Goal: Information Seeking & Learning: Learn about a topic

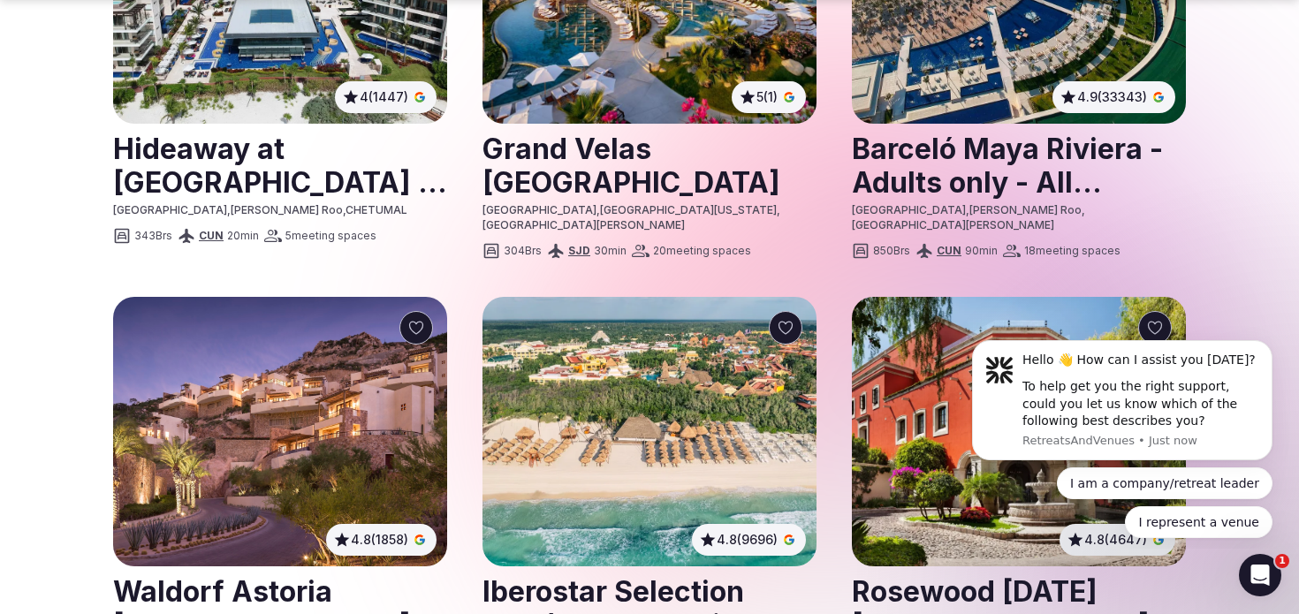
click at [297, 297] on img at bounding box center [280, 431] width 334 height 269
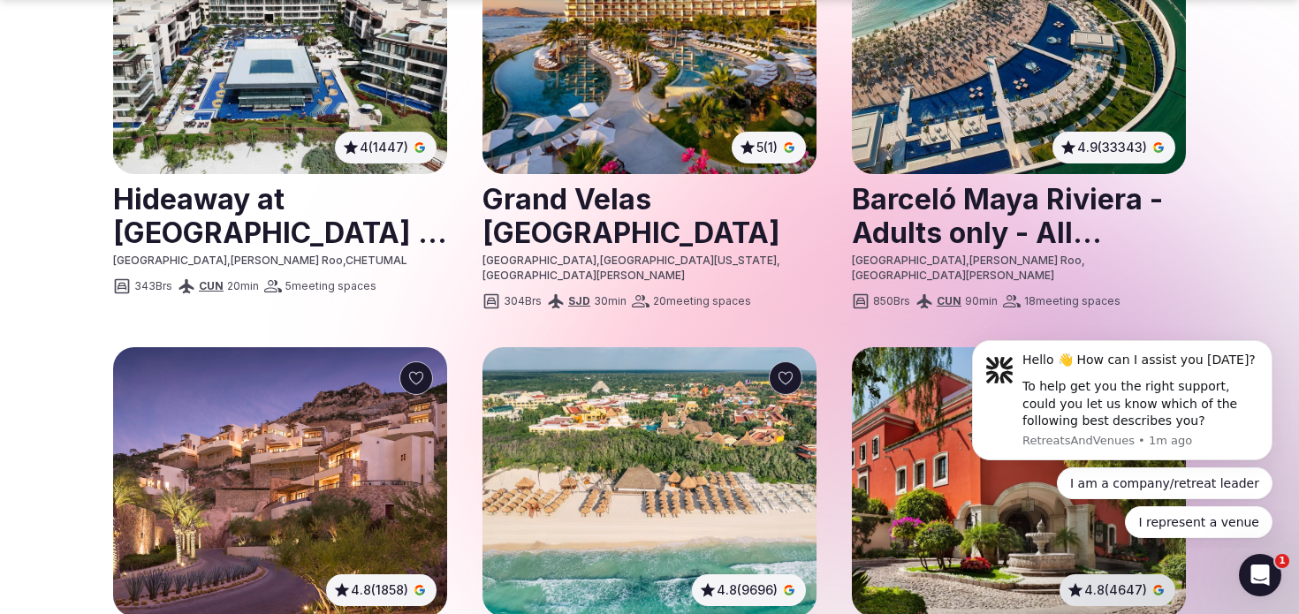
scroll to position [2087, 0]
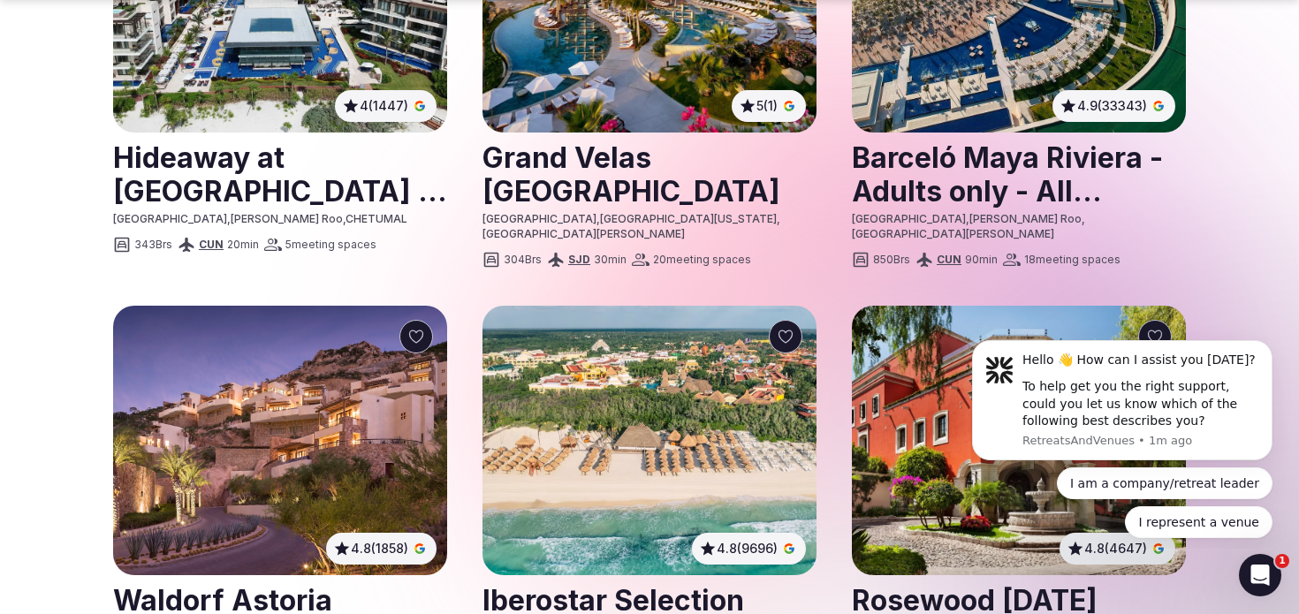
click at [307, 306] on img at bounding box center [280, 440] width 334 height 269
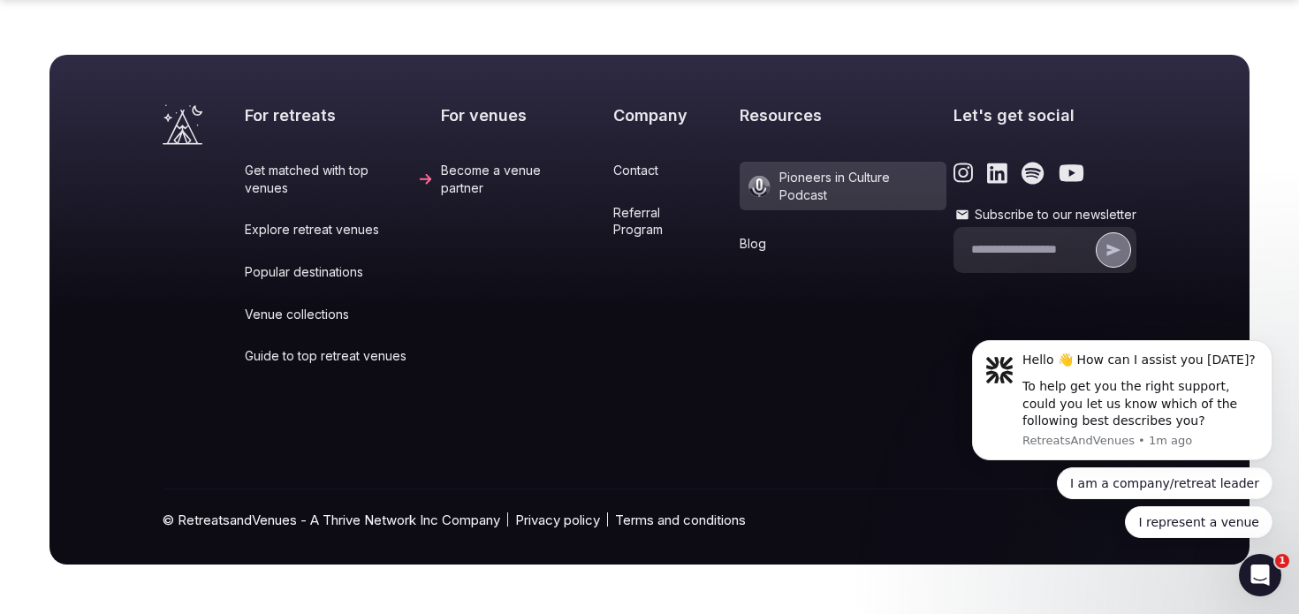
scroll to position [2087, 0]
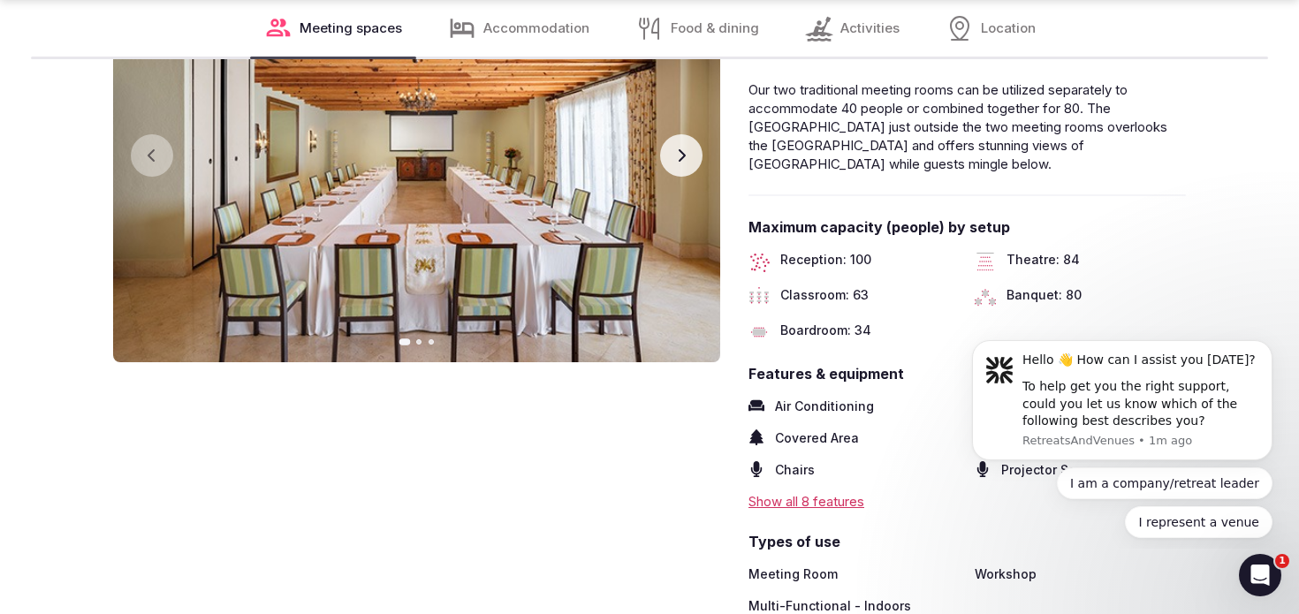
click at [676, 159] on icon "button" at bounding box center [681, 155] width 14 height 14
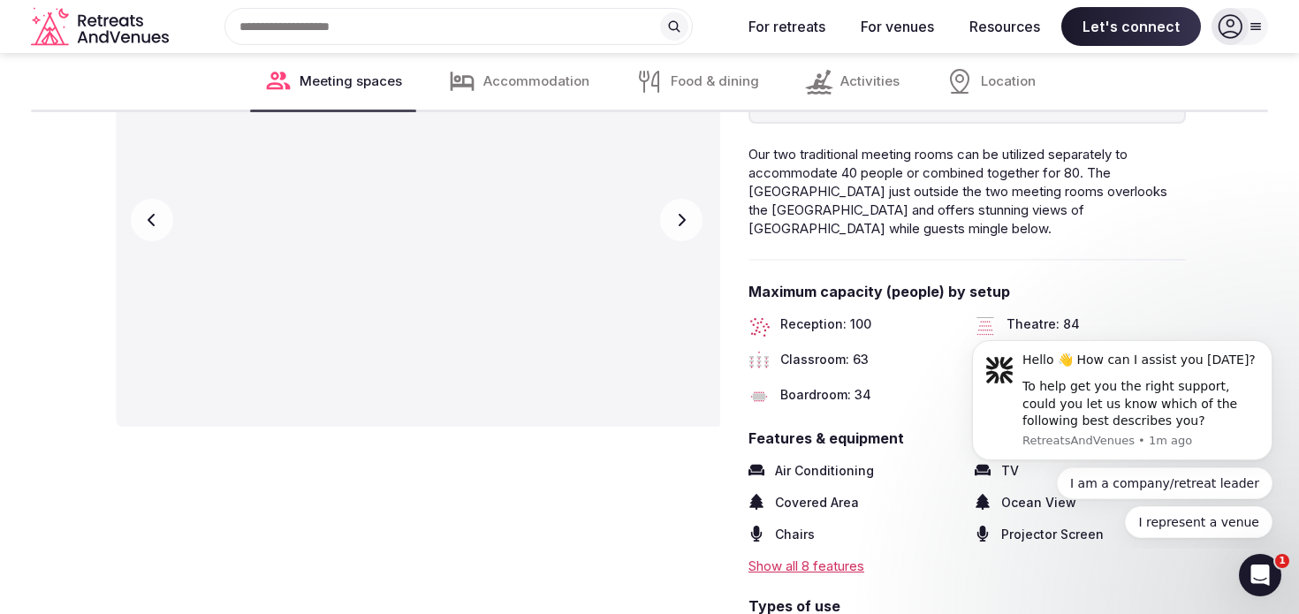
scroll to position [2022, 0]
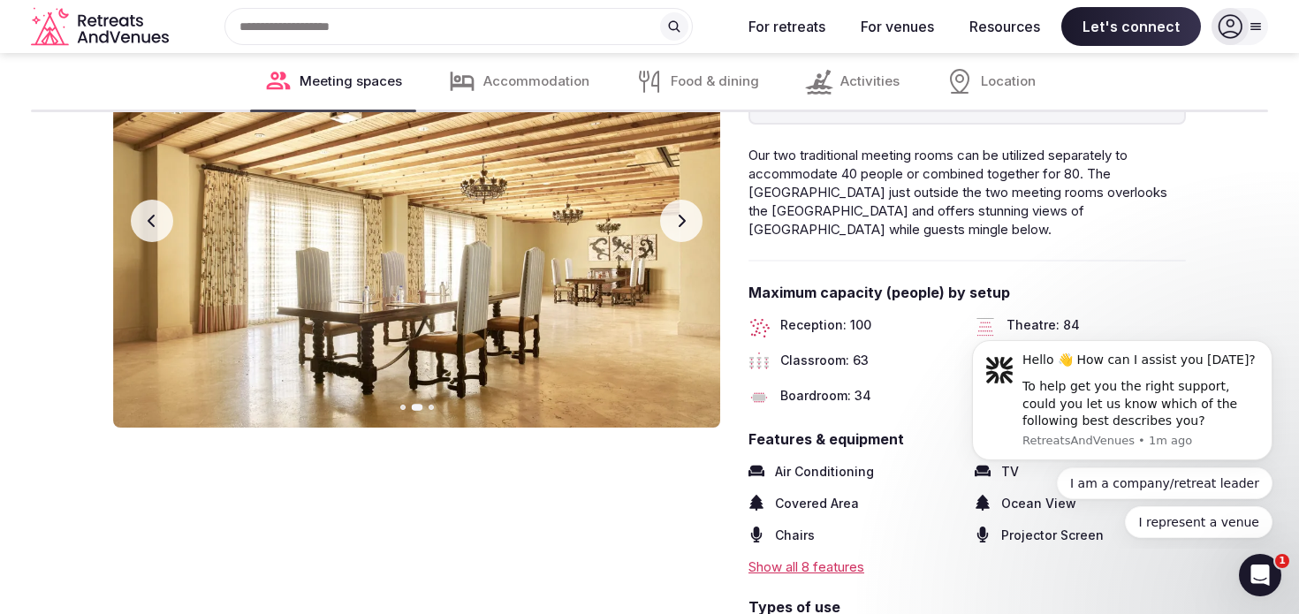
click at [678, 220] on icon "button" at bounding box center [681, 221] width 14 height 14
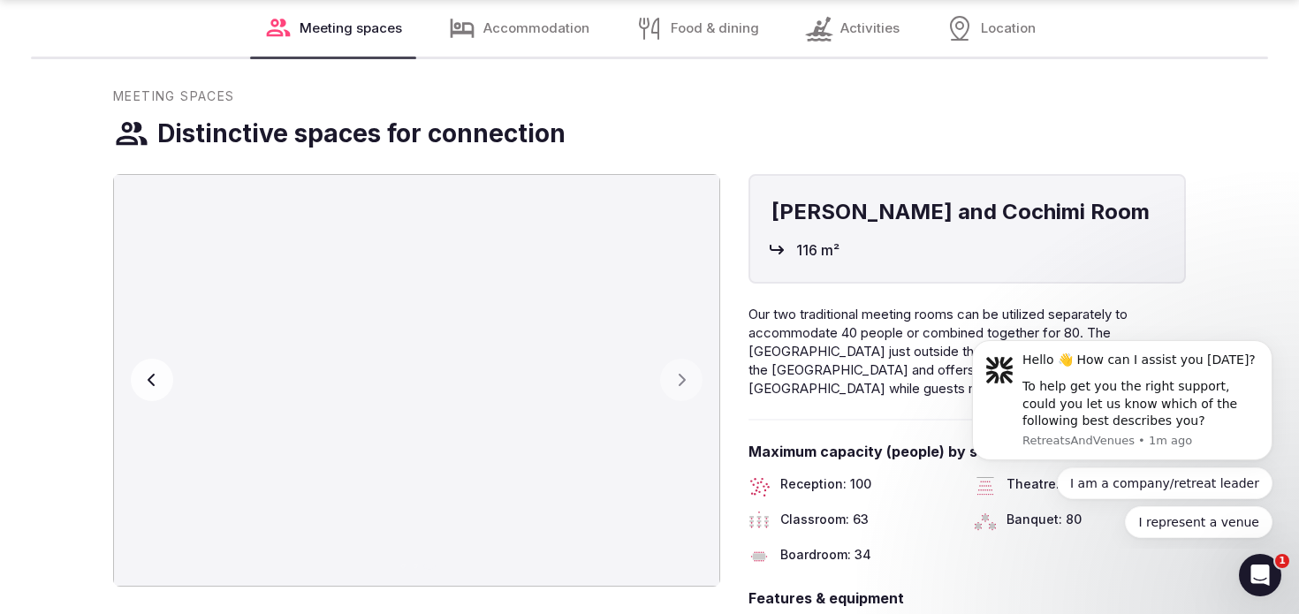
scroll to position [1867, 0]
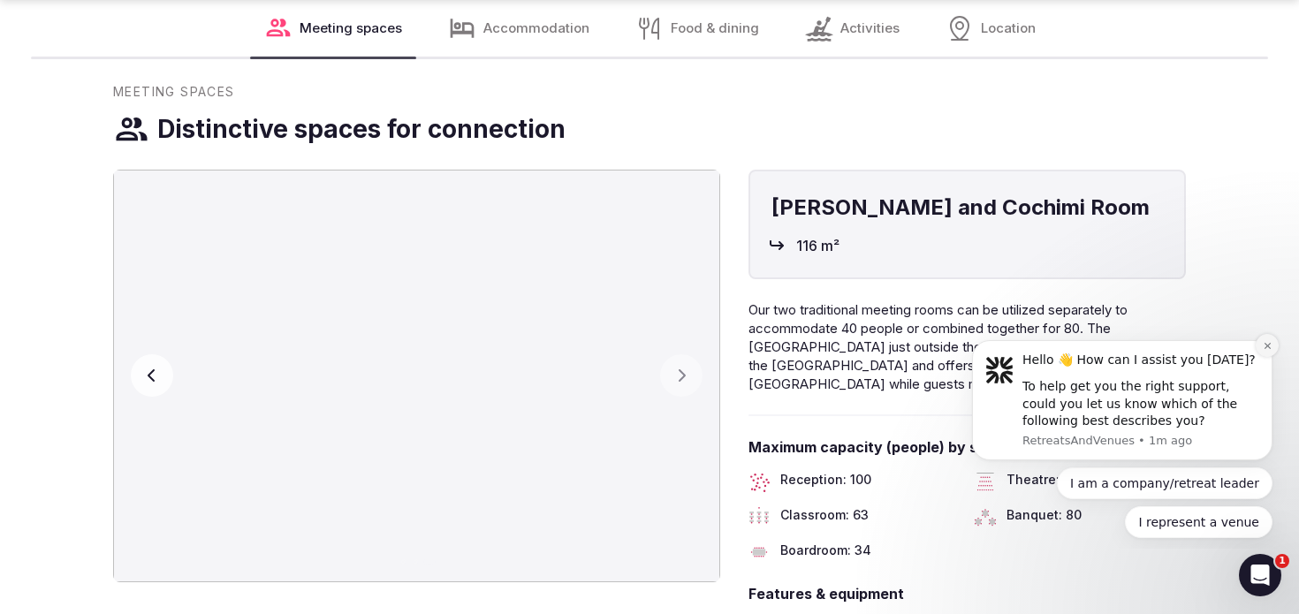
click at [1268, 347] on icon "Dismiss notification" at bounding box center [1267, 346] width 10 height 10
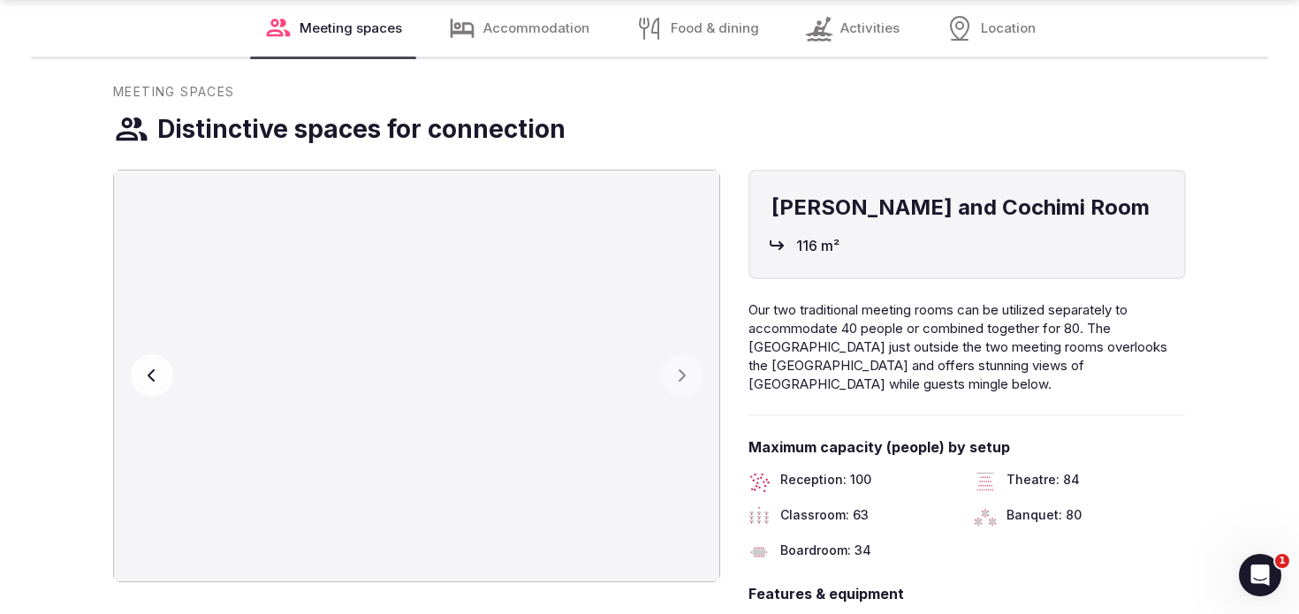
click at [140, 391] on button "Previous slide" at bounding box center [152, 375] width 42 height 42
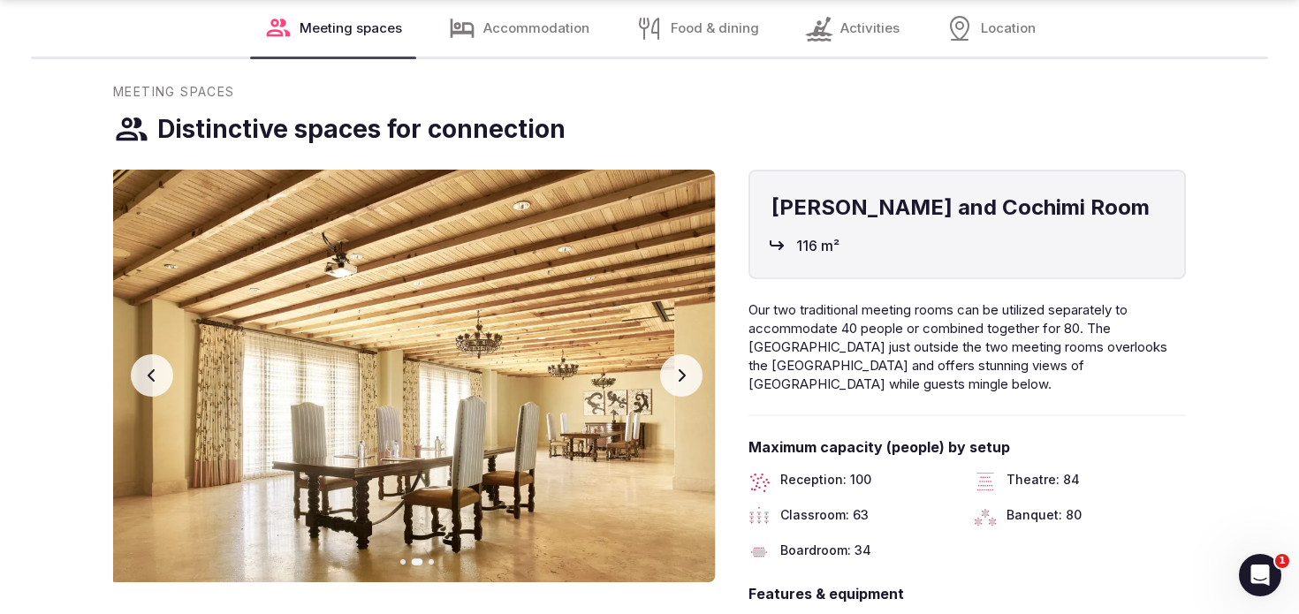
click at [140, 391] on button "Previous slide" at bounding box center [152, 375] width 42 height 42
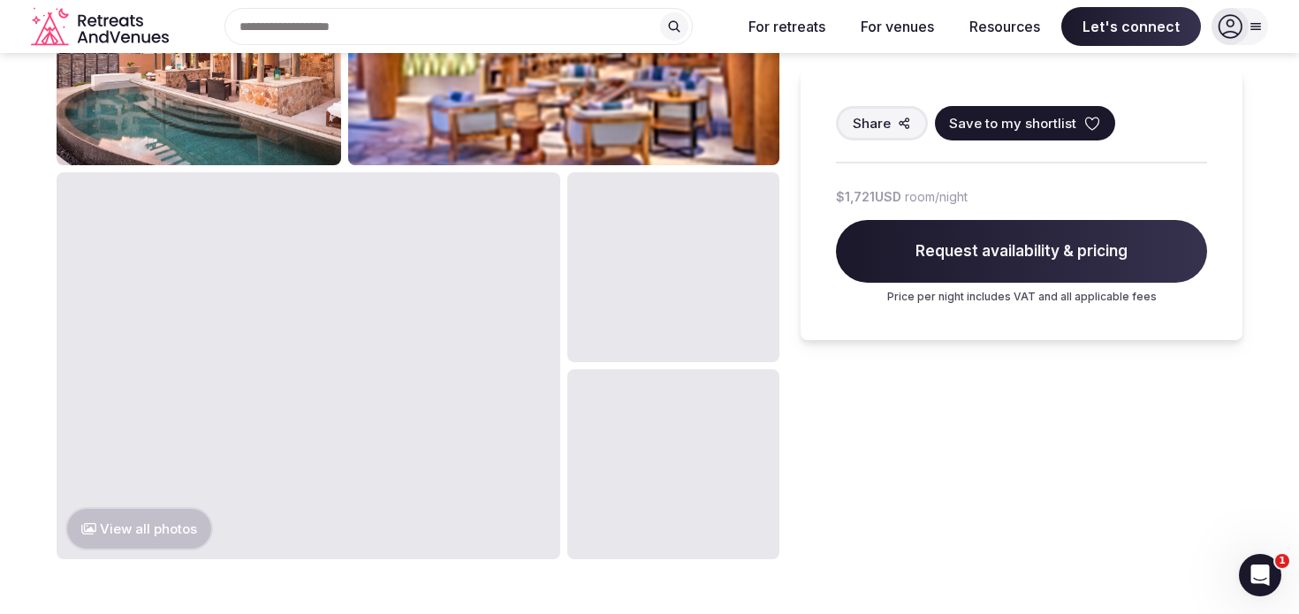
scroll to position [1030, 0]
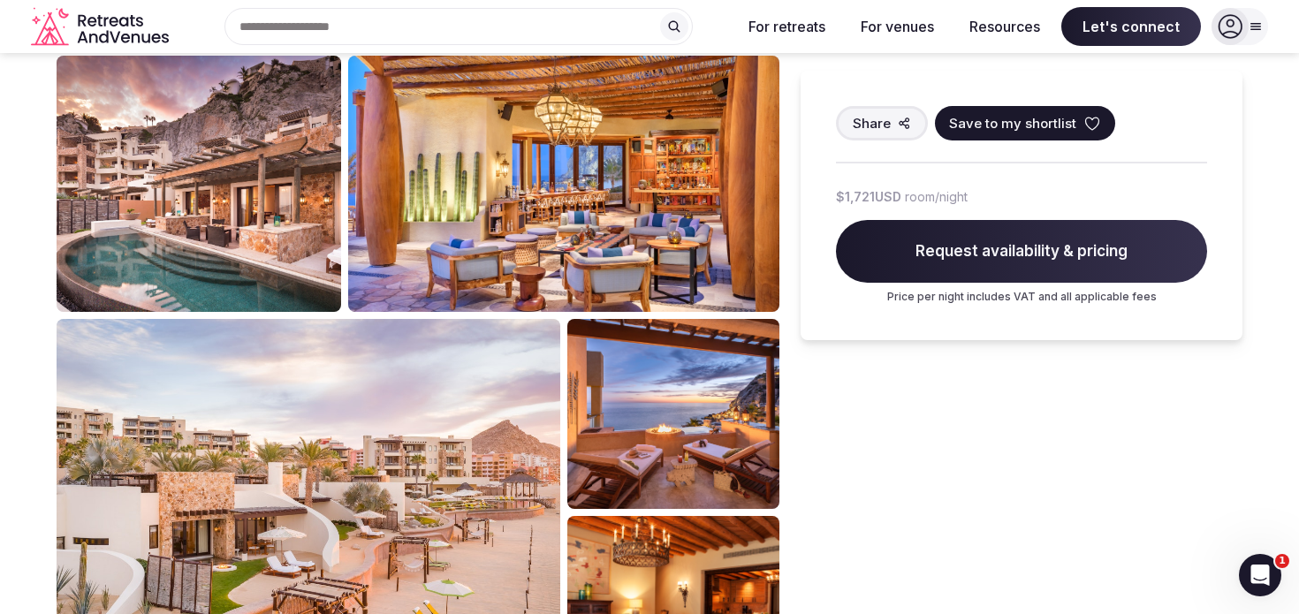
click at [268, 234] on img at bounding box center [199, 184] width 284 height 256
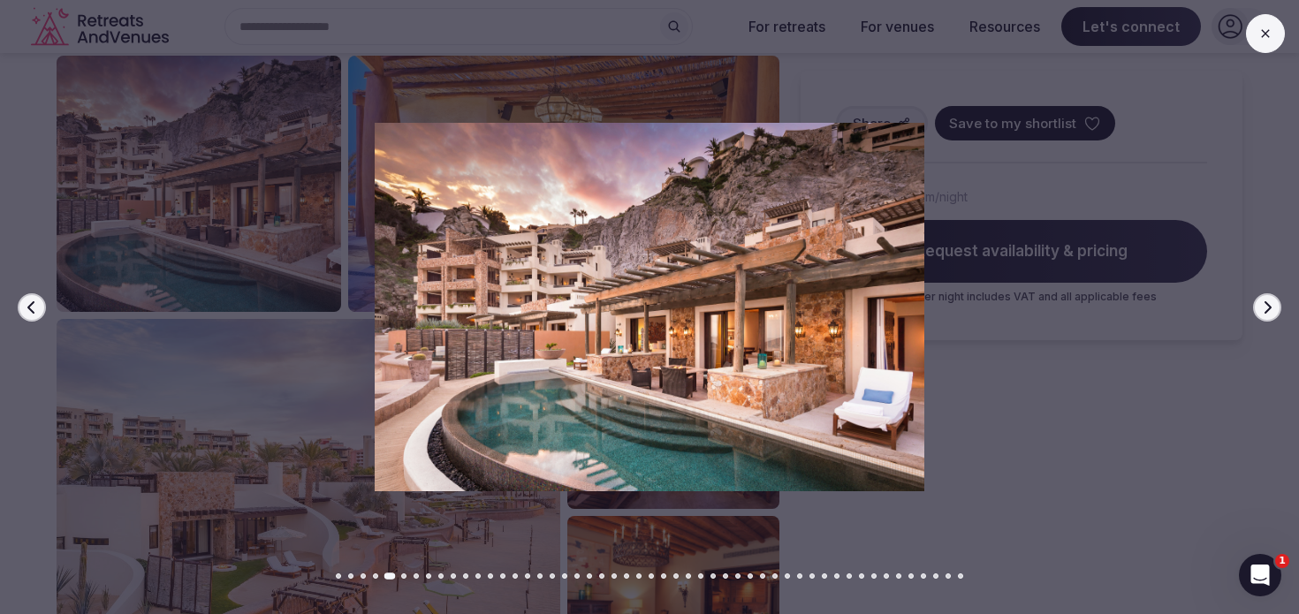
click at [1271, 306] on icon "button" at bounding box center [1267, 307] width 14 height 14
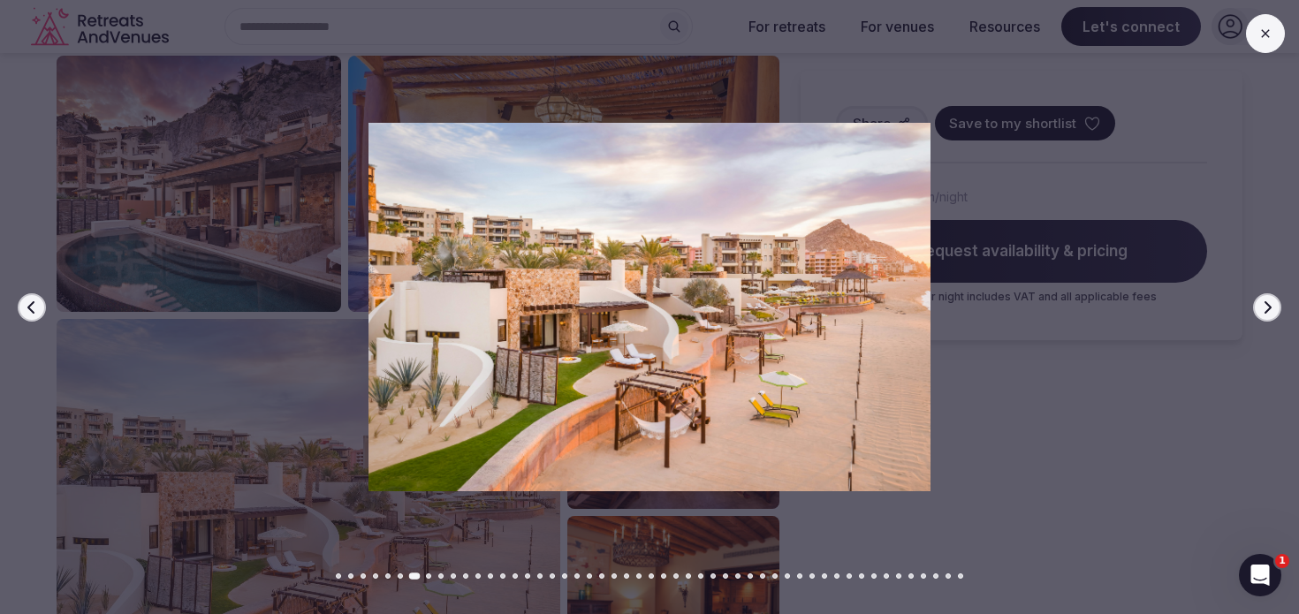
click at [1271, 306] on icon "button" at bounding box center [1267, 307] width 14 height 14
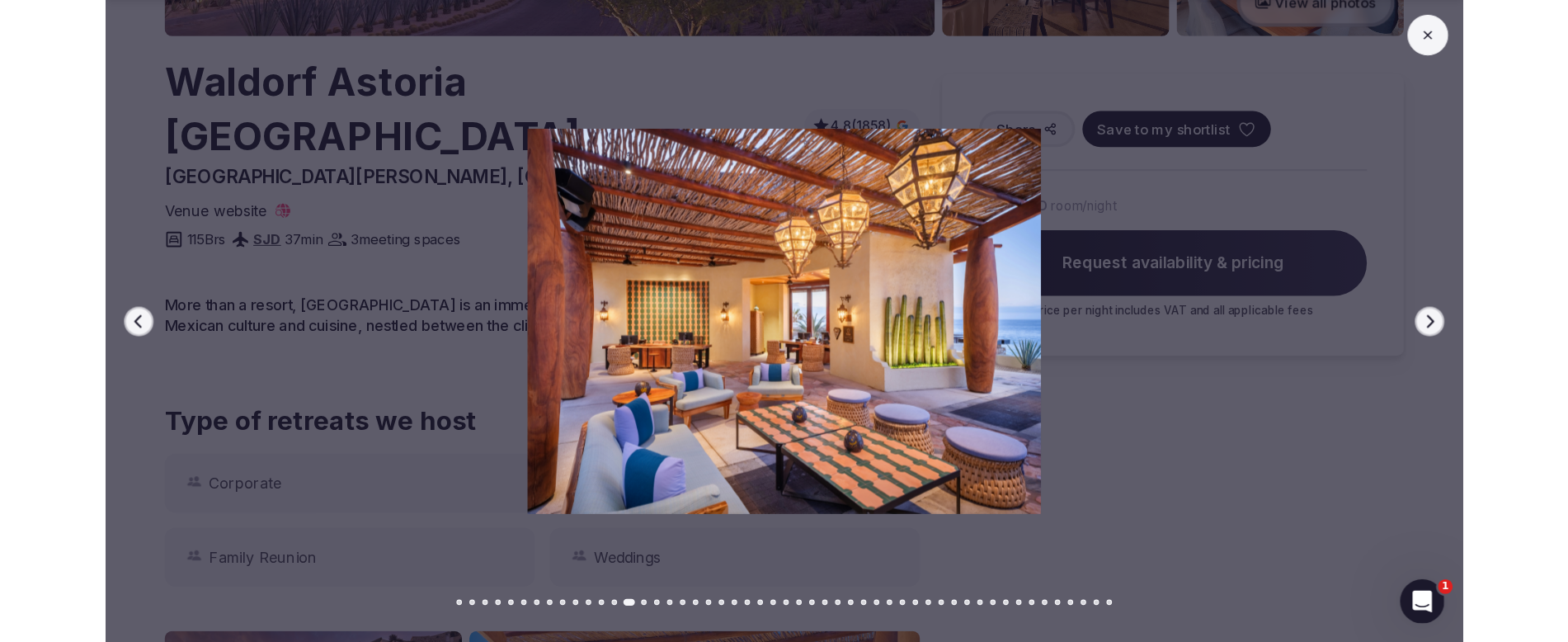
scroll to position [453, 0]
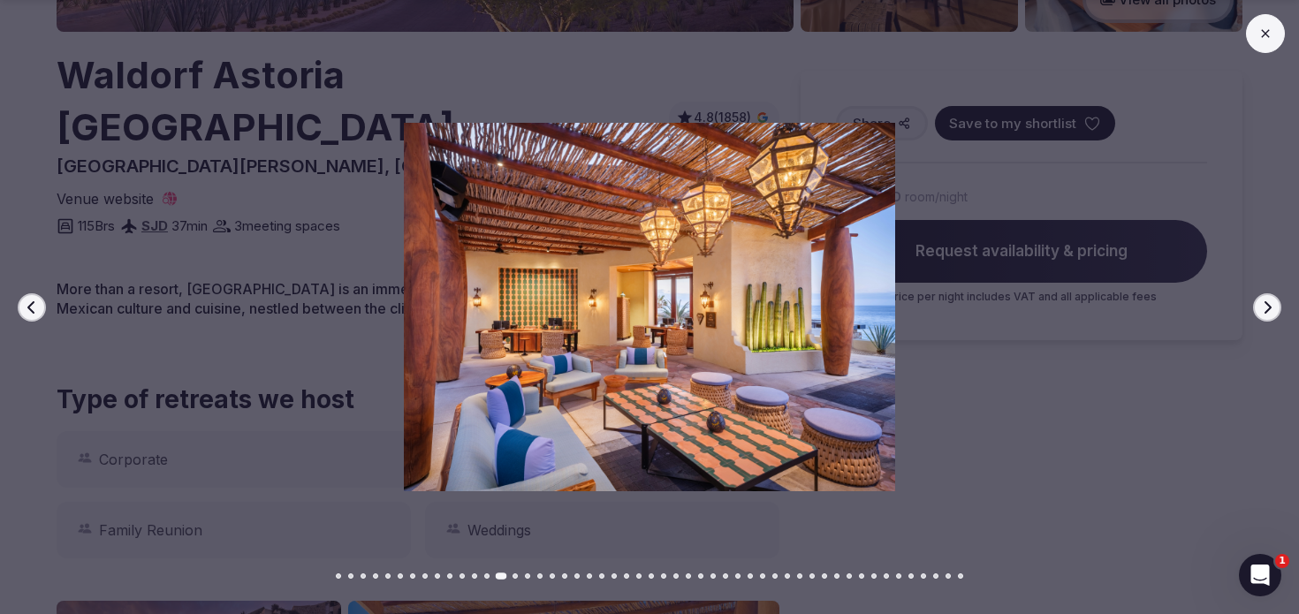
click at [1023, 383] on img at bounding box center [649, 307] width 909 height 368
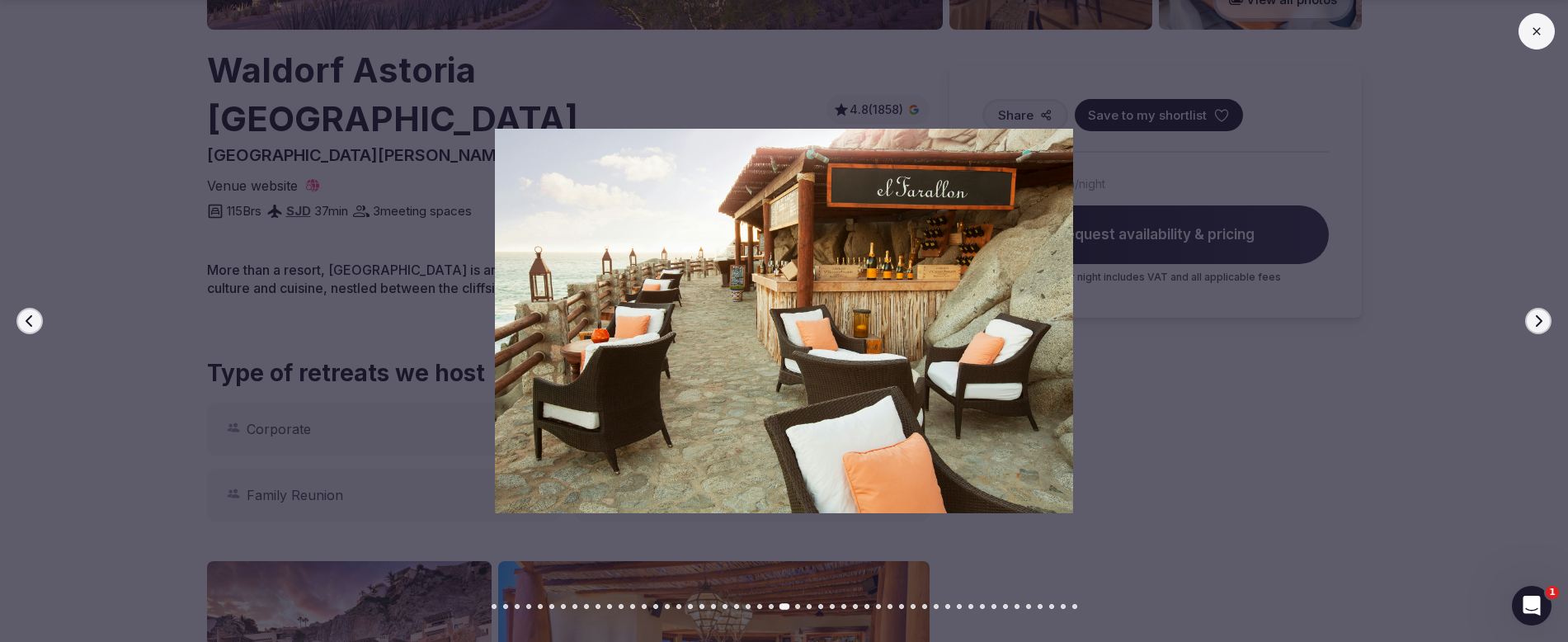
click at [1212, 389] on img at bounding box center [784, 321] width 1098 height 386
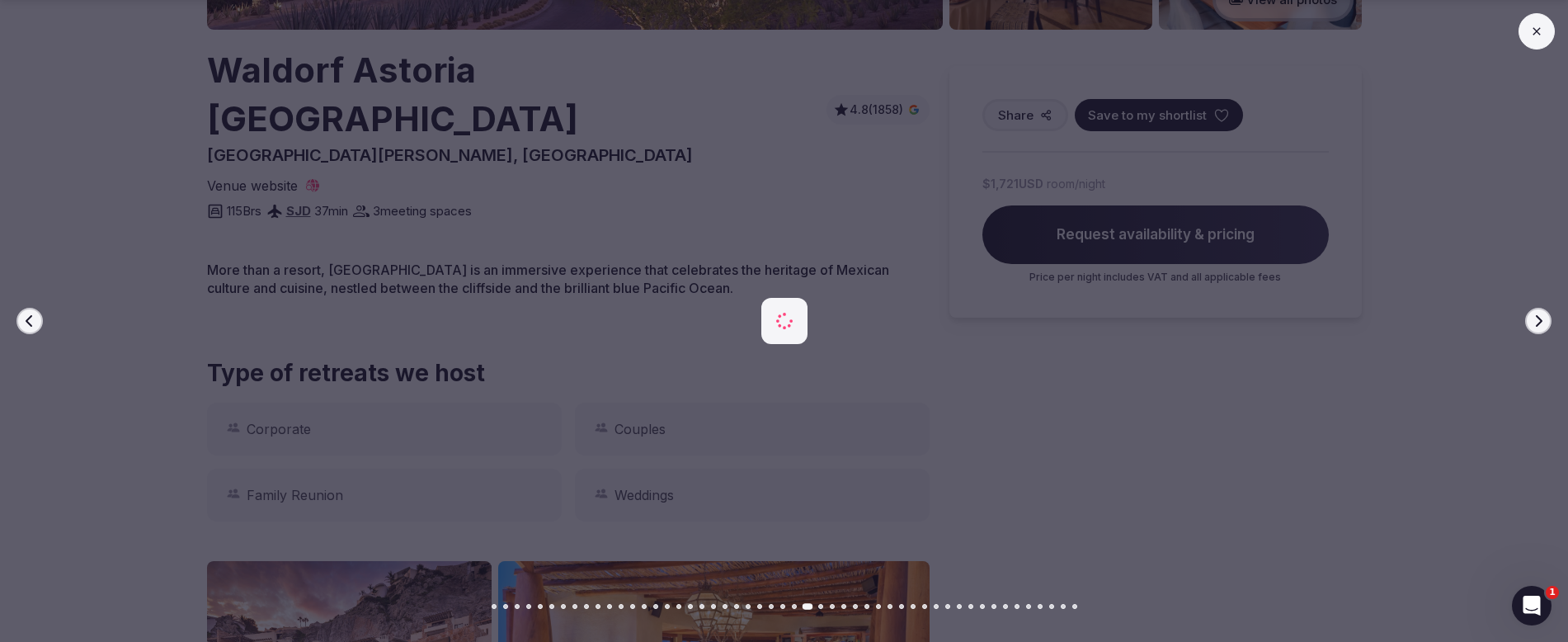
click at [1212, 457] on img at bounding box center [784, 321] width 1098 height 386
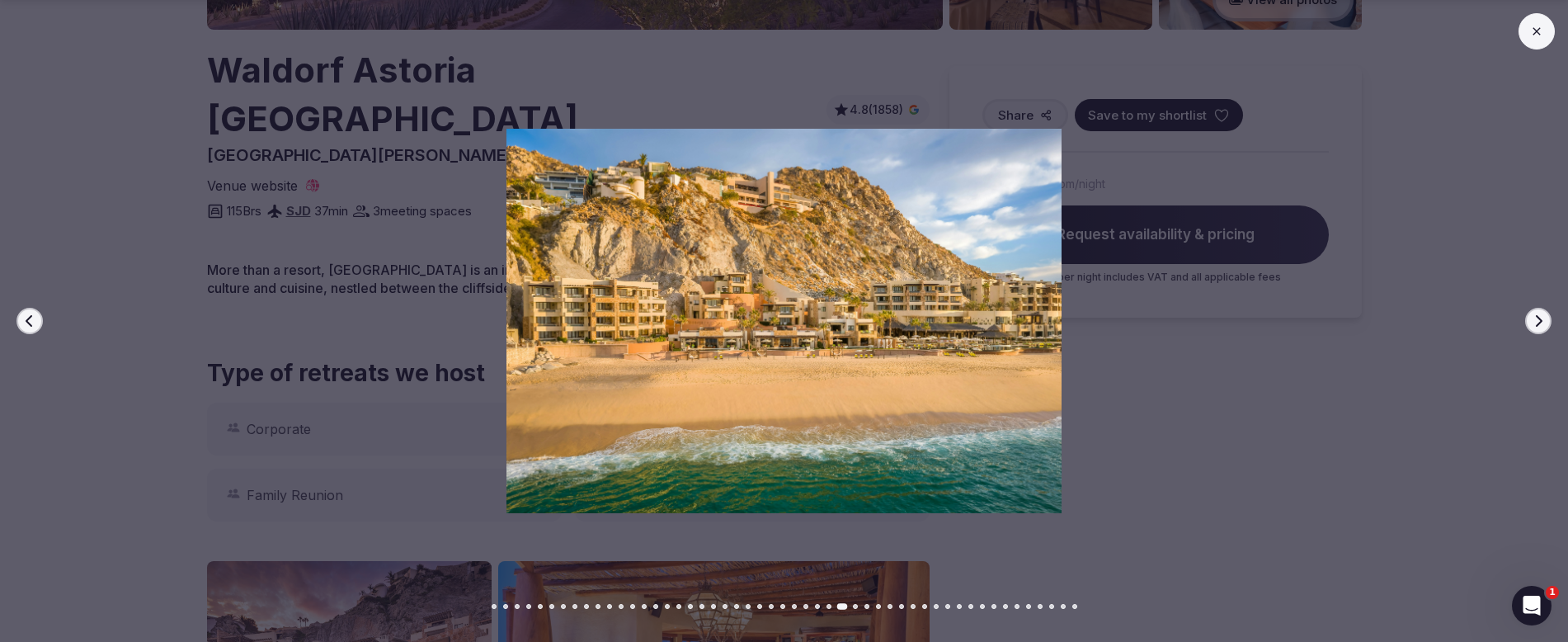
click at [307, 203] on img at bounding box center [784, 321] width 1098 height 386
click at [1212, 36] on icon at bounding box center [1537, 32] width 13 height 13
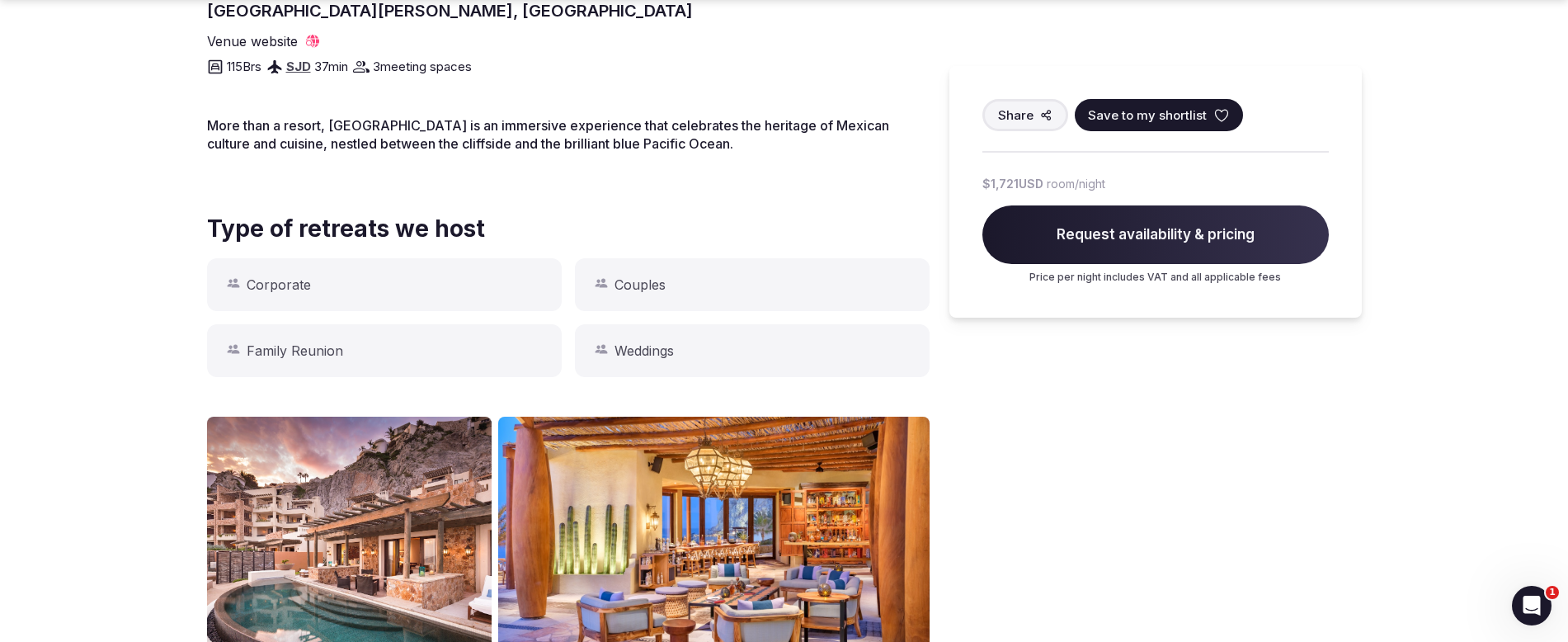
scroll to position [598, 0]
click at [296, 258] on div "Corporate" at bounding box center [385, 284] width 355 height 53
click at [288, 258] on div "Corporate" at bounding box center [385, 284] width 355 height 53
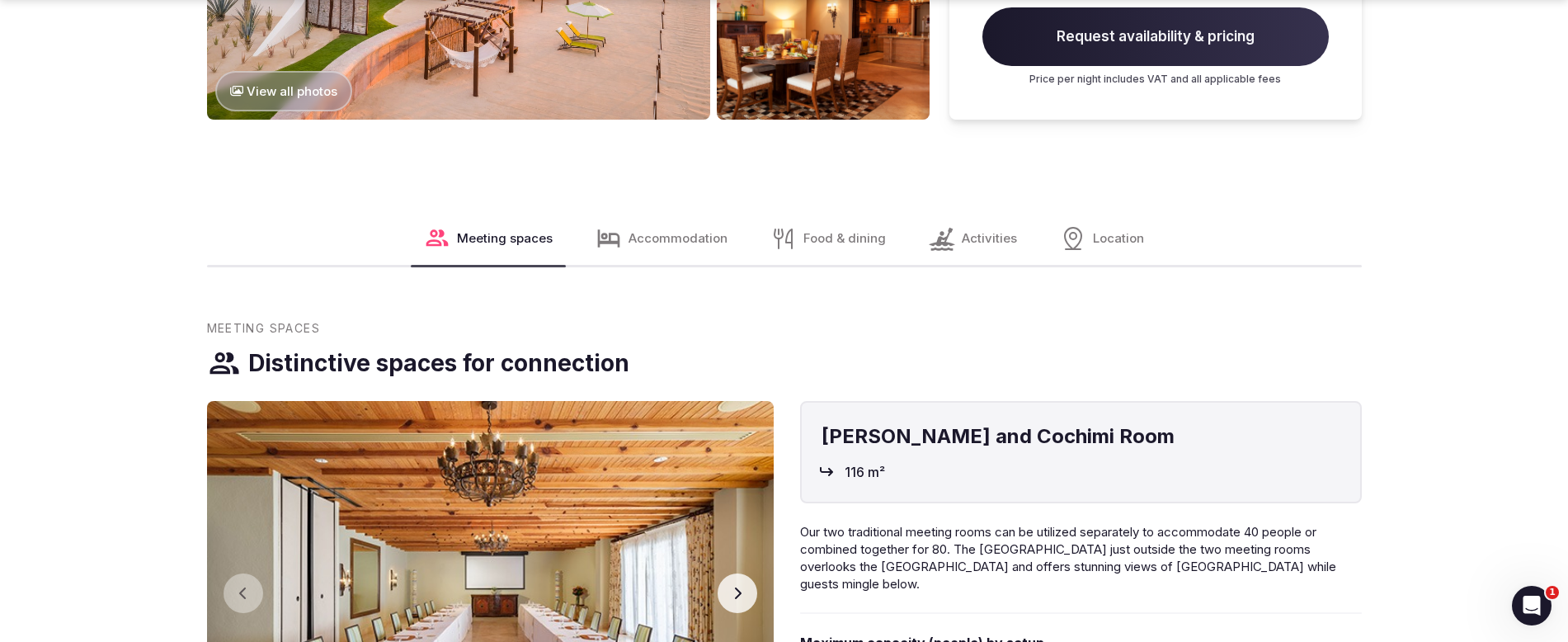
scroll to position [1513, 0]
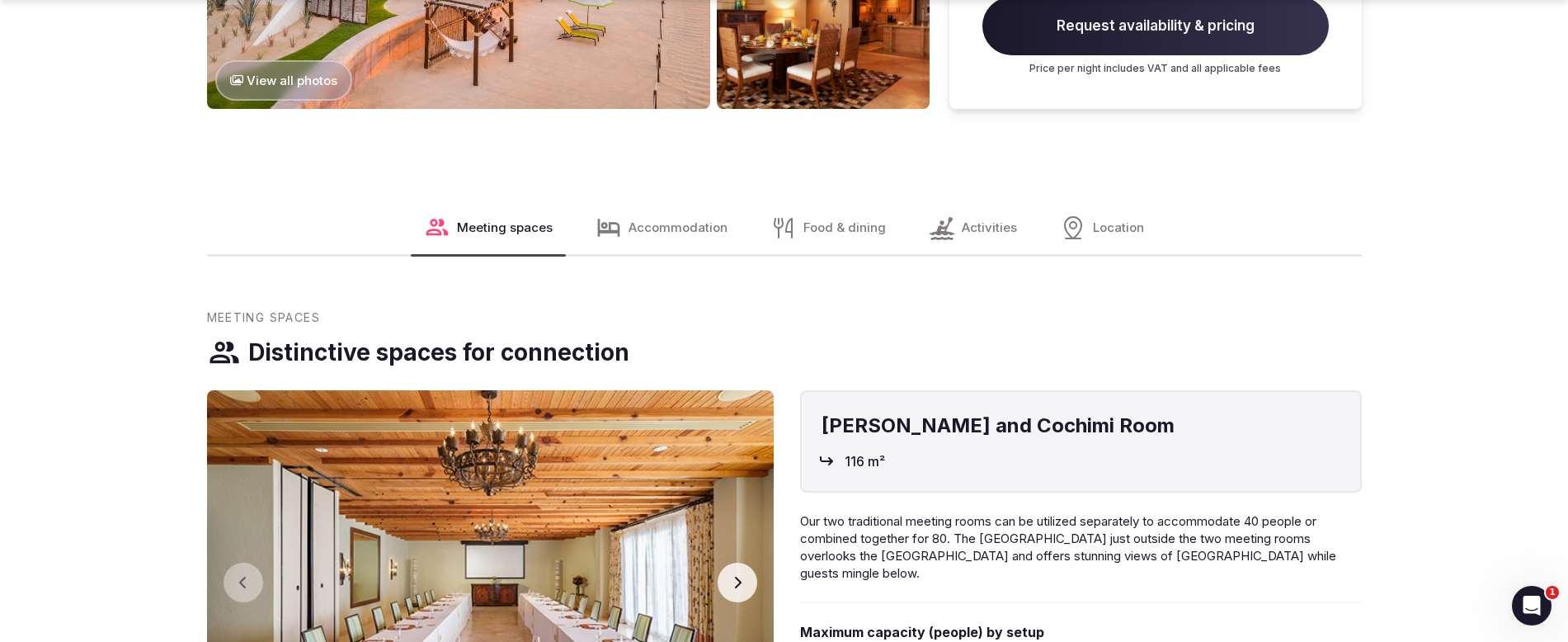
click at [687, 219] on span "Accommodation" at bounding box center [678, 227] width 99 height 18
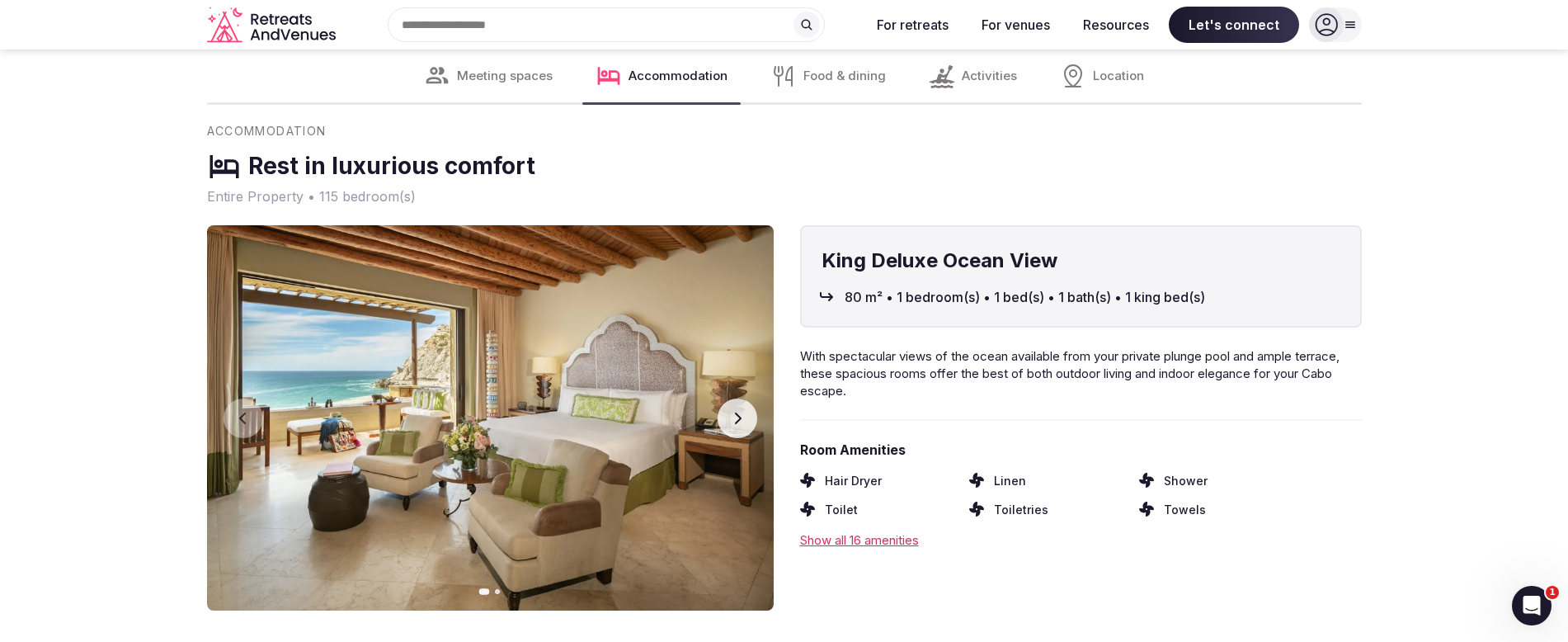
scroll to position [2334, 0]
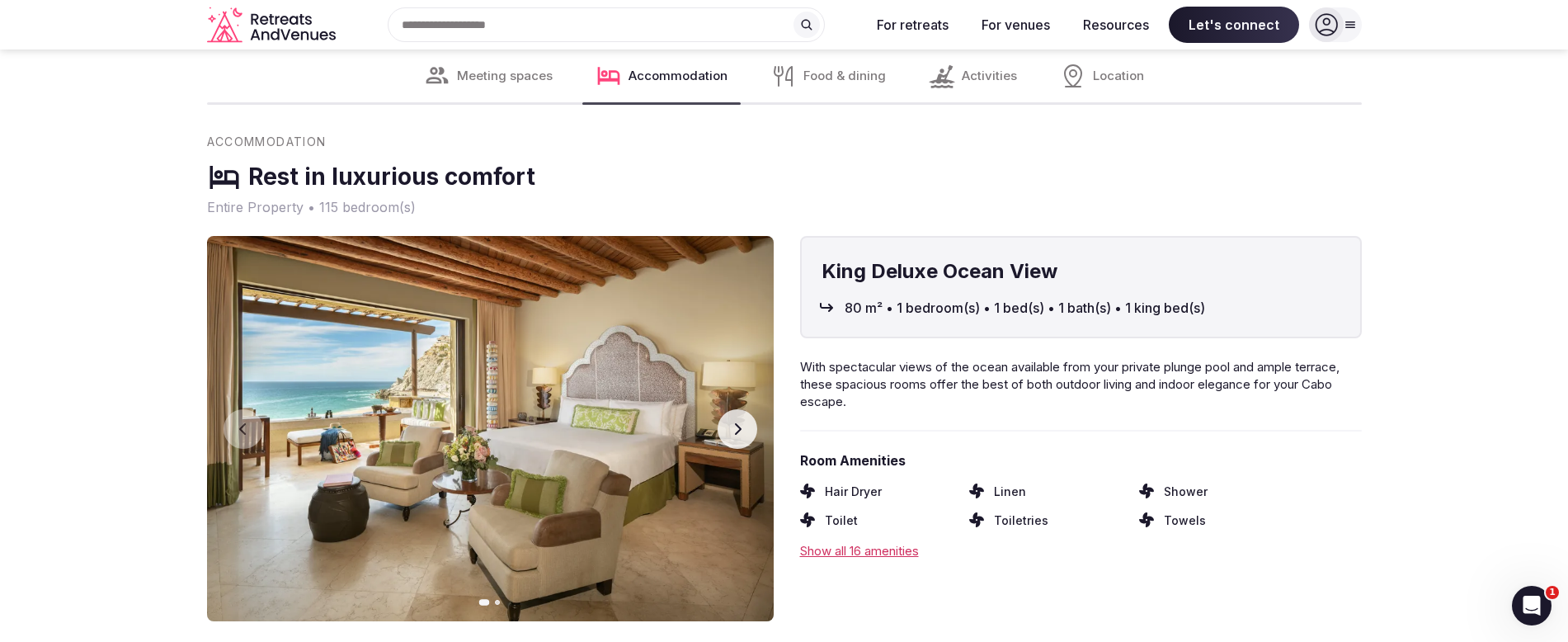
click at [738, 409] on button "Next slide" at bounding box center [738, 429] width 39 height 39
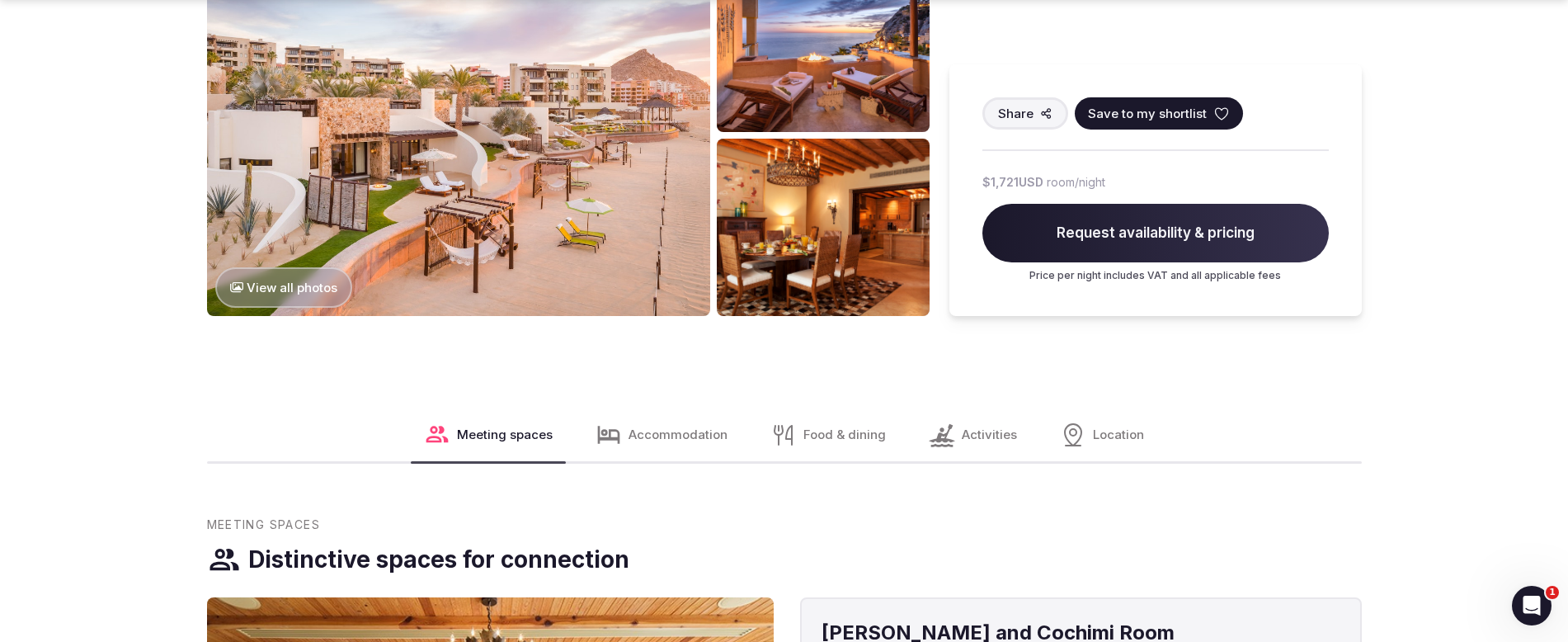
scroll to position [1544, 0]
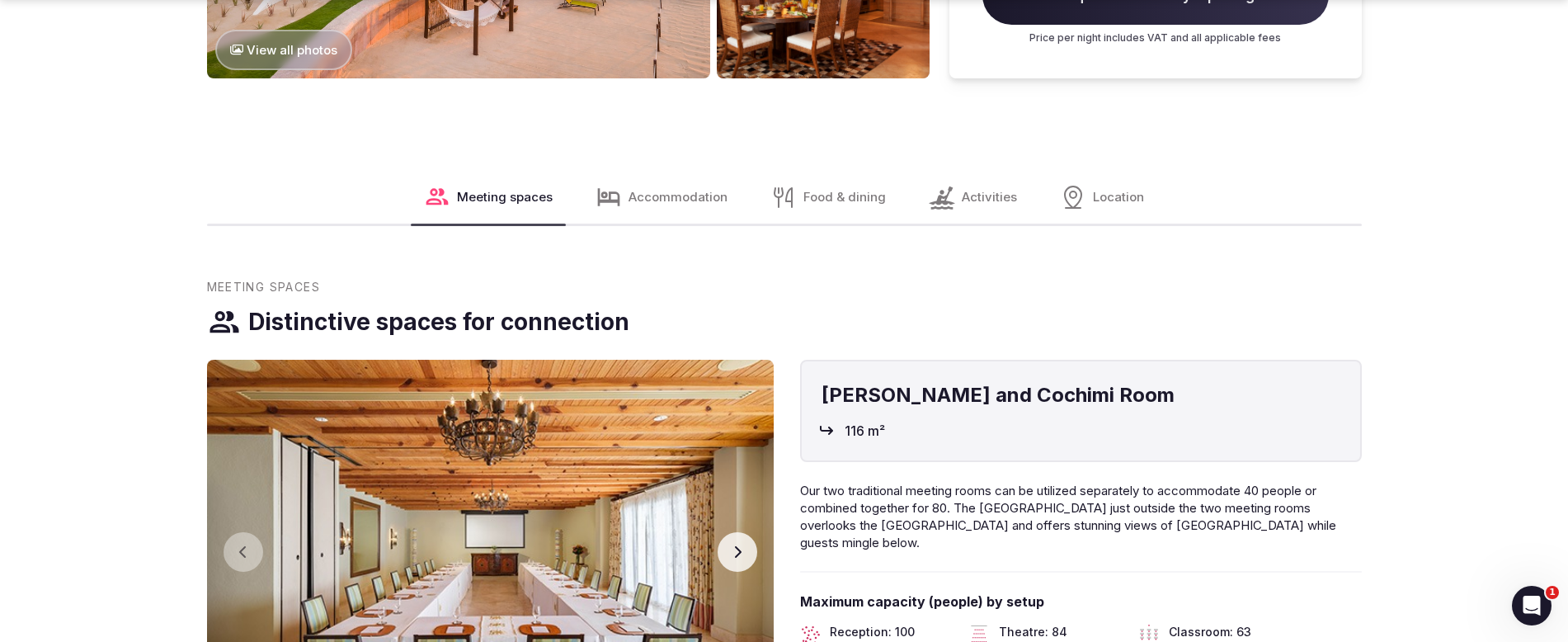
click at [981, 188] on span "Activities" at bounding box center [989, 196] width 55 height 18
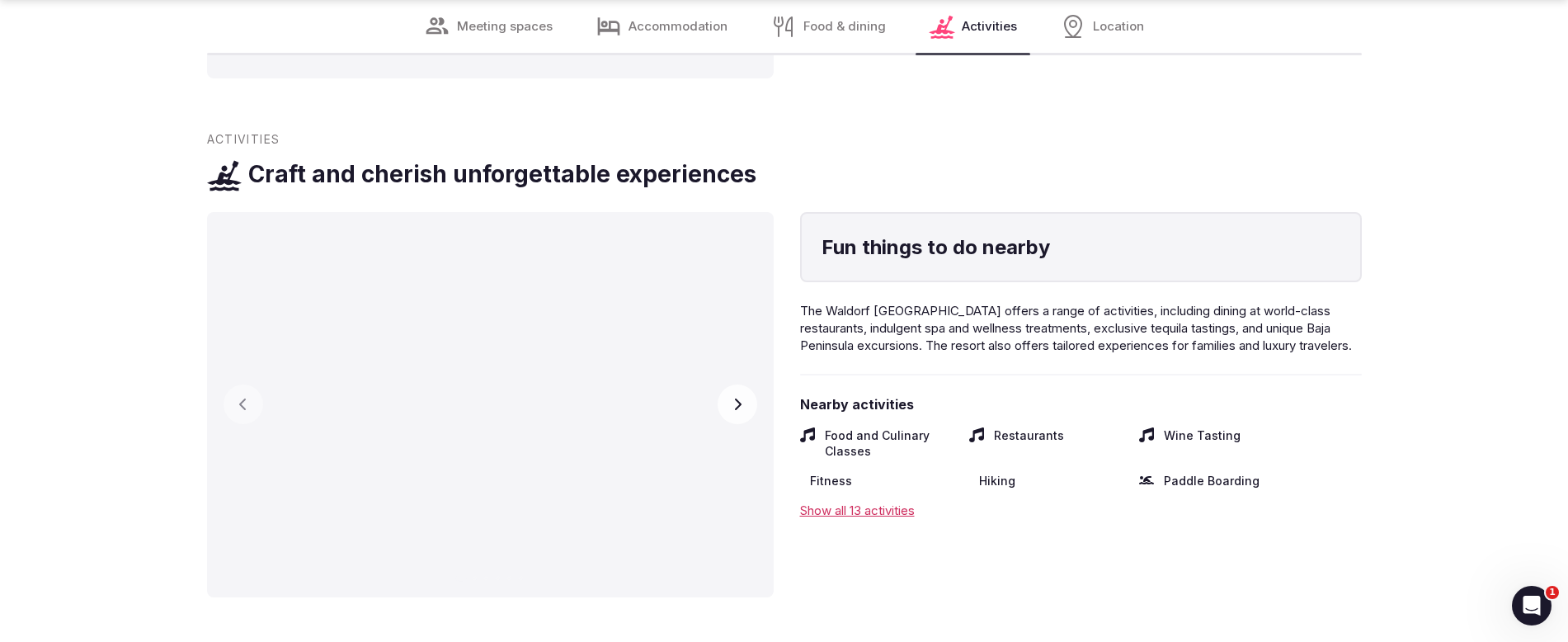
scroll to position [3417, 0]
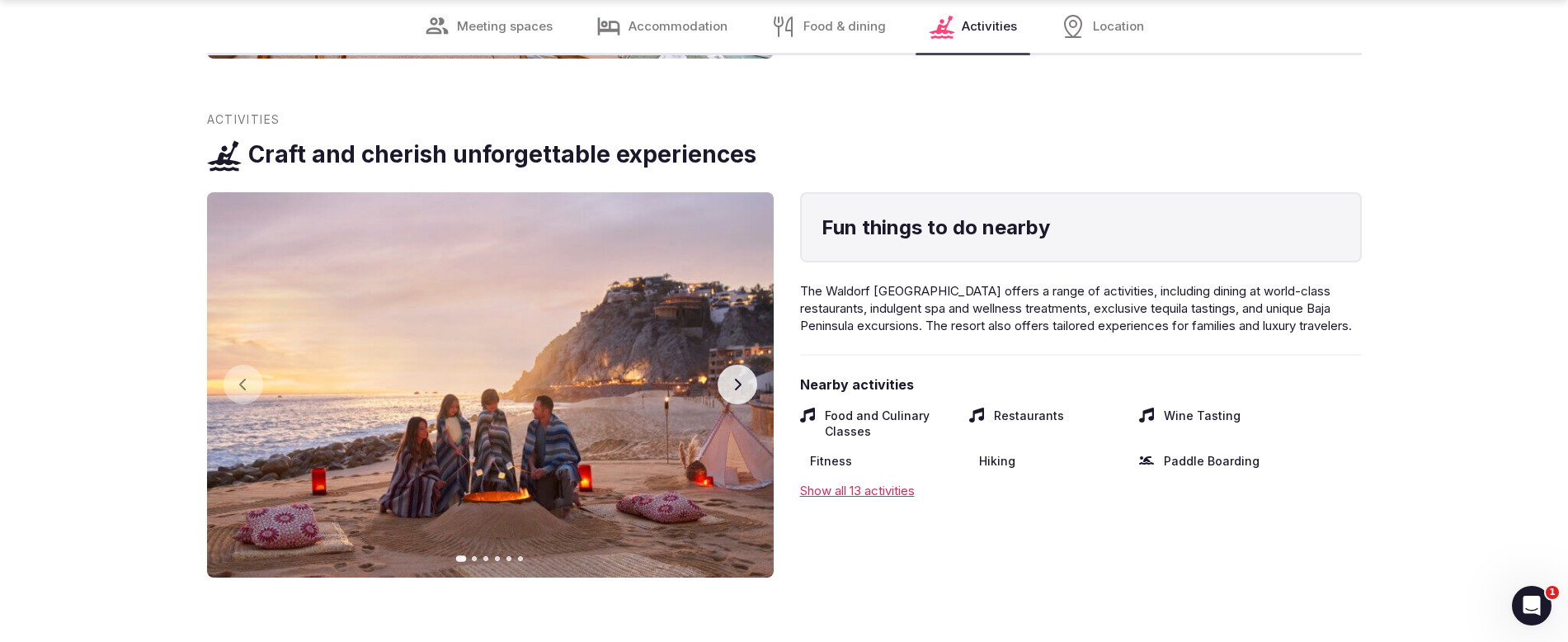
click at [747, 364] on button "Next slide" at bounding box center [738, 384] width 39 height 39
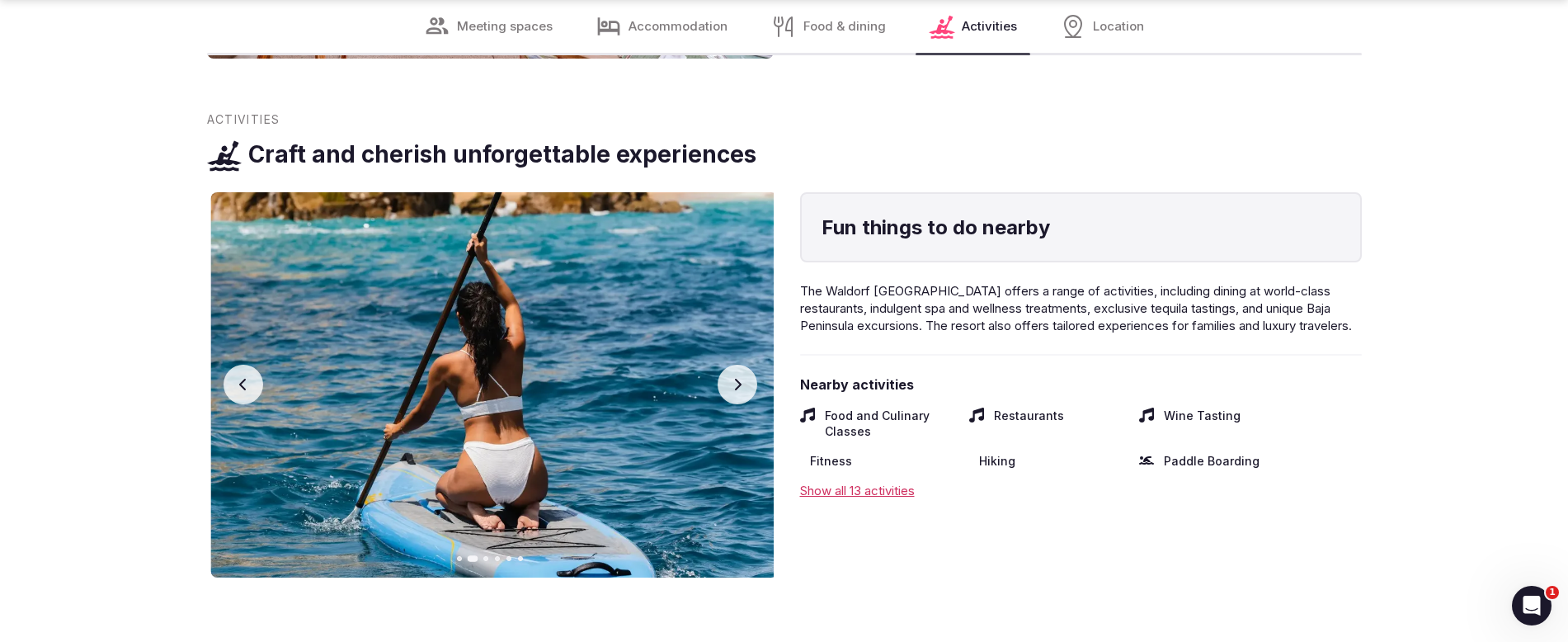
click at [747, 364] on button "Next slide" at bounding box center [738, 384] width 39 height 39
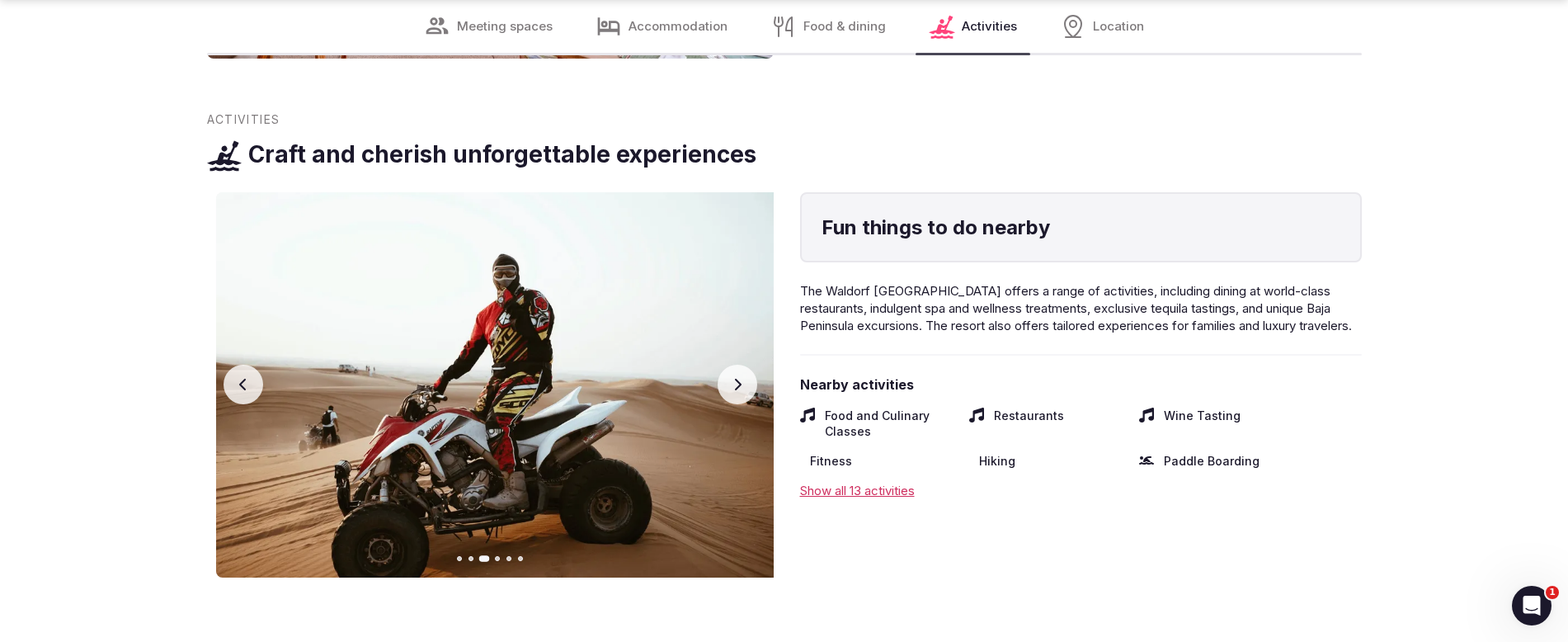
click at [747, 364] on button "Next slide" at bounding box center [738, 384] width 39 height 39
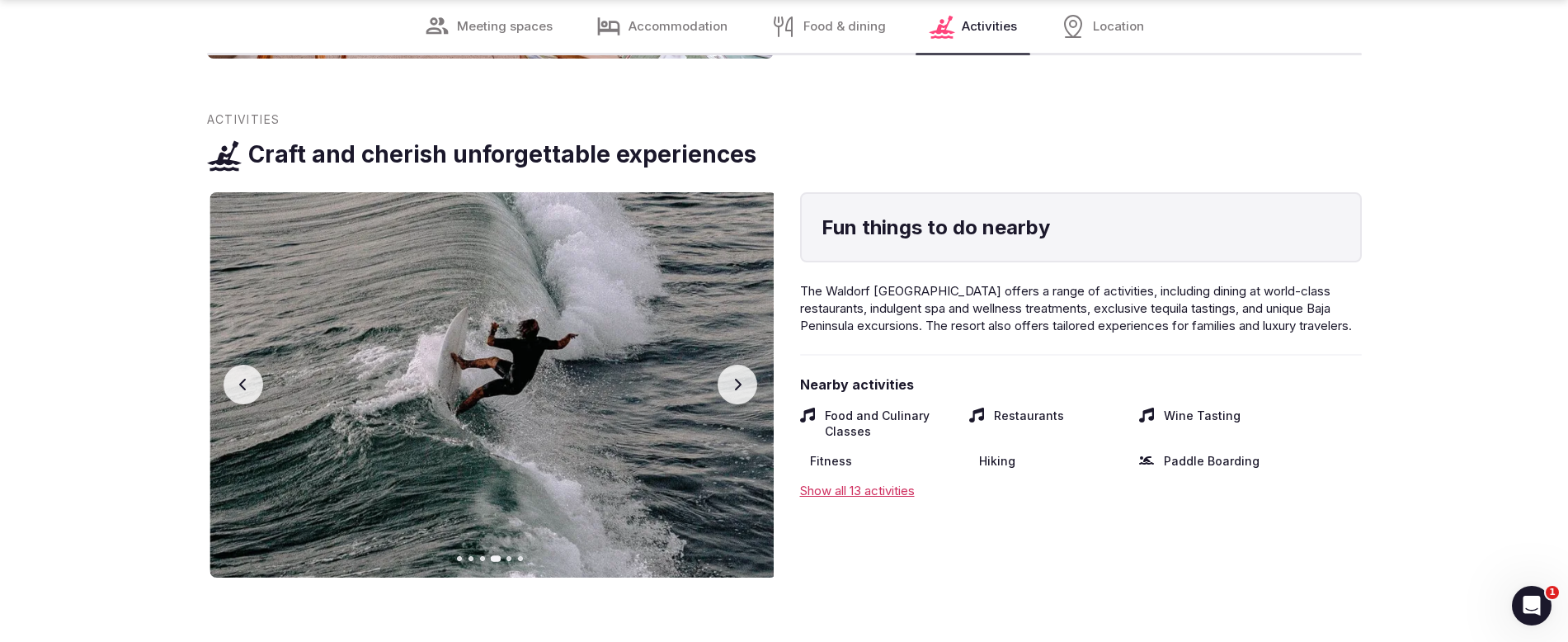
click at [747, 364] on button "Next slide" at bounding box center [738, 384] width 39 height 39
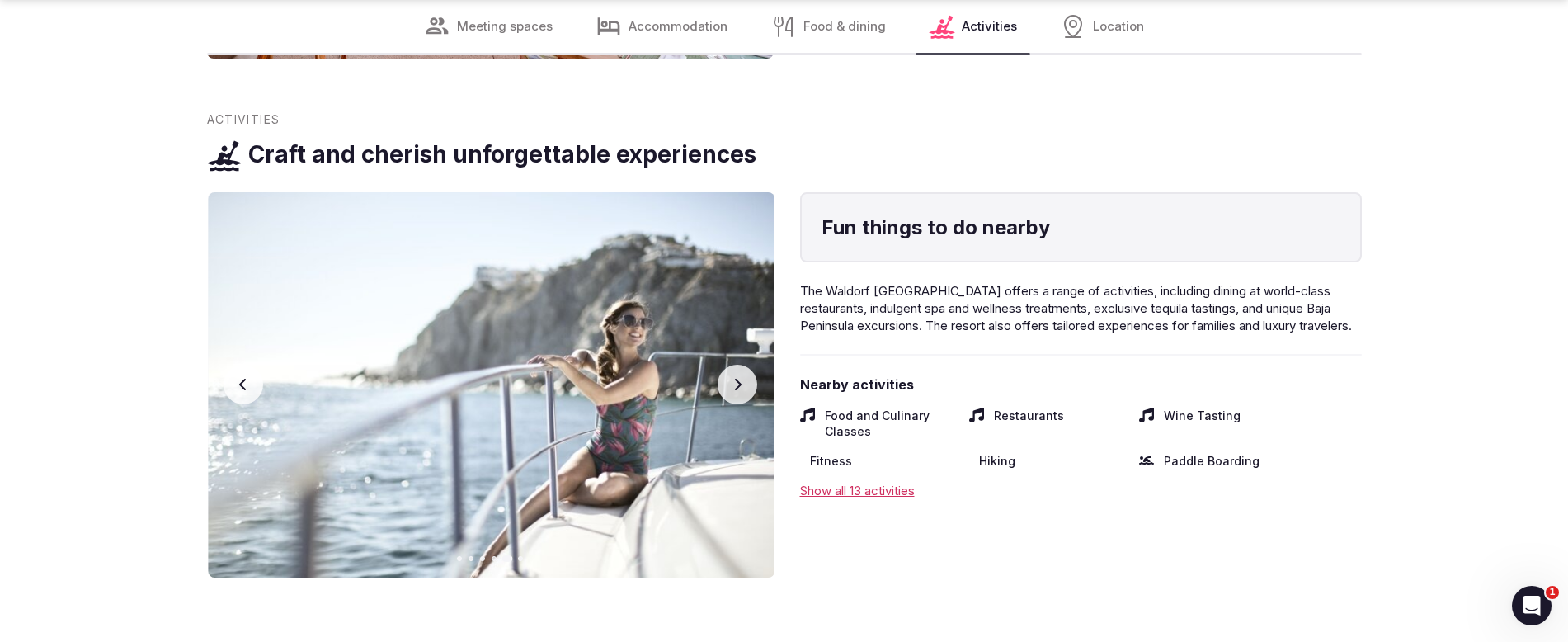
click at [747, 364] on button "Next slide" at bounding box center [738, 384] width 39 height 39
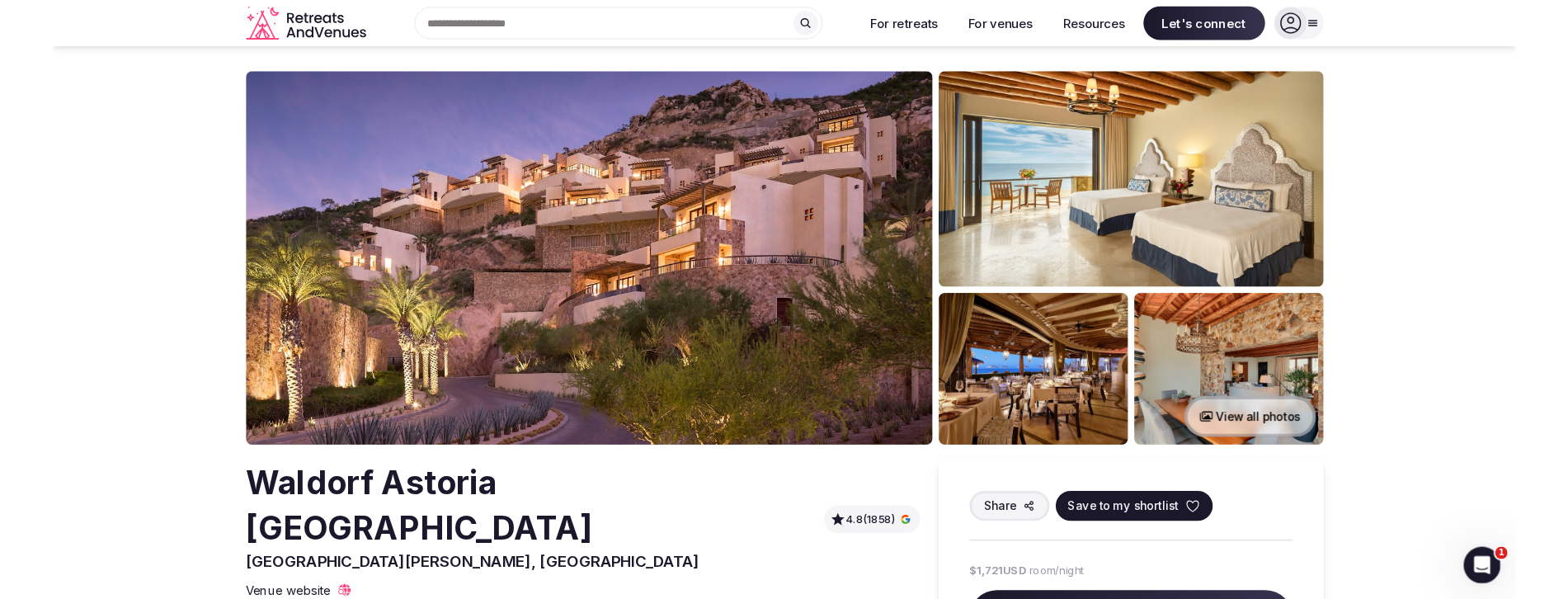
scroll to position [0, 0]
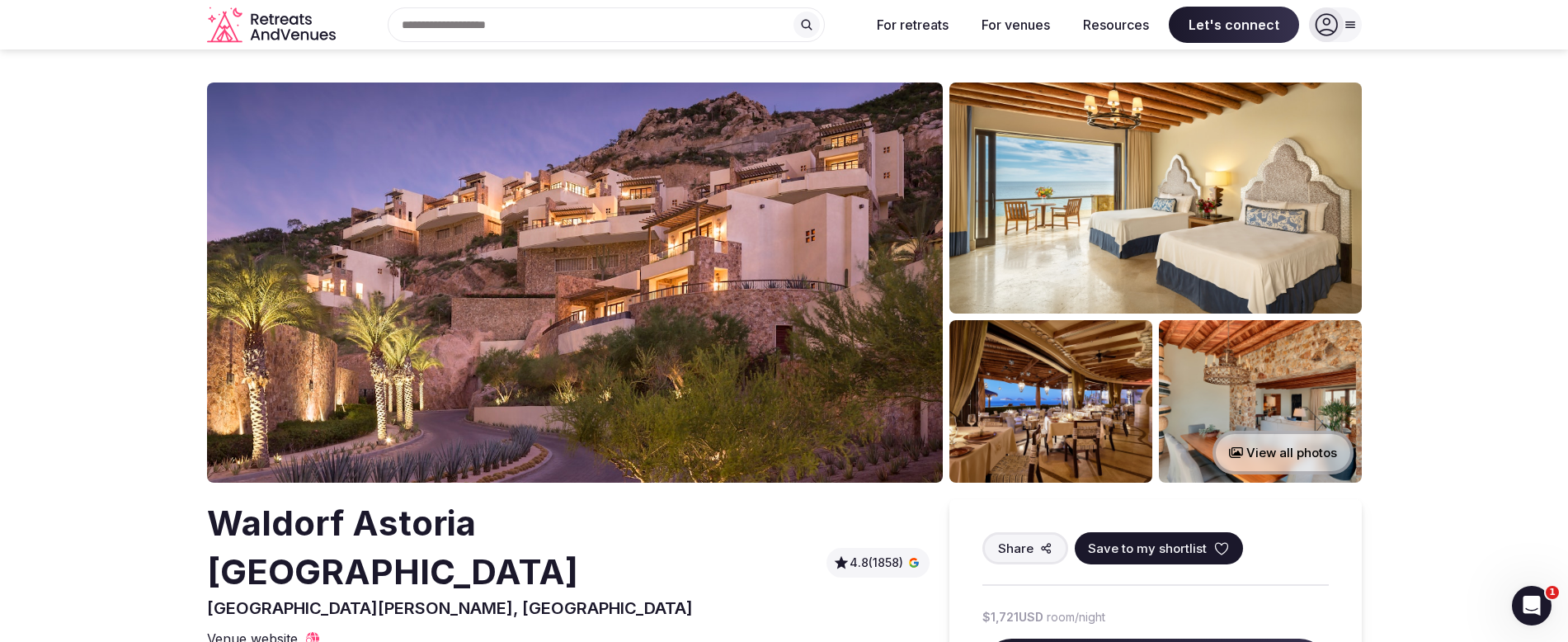
click at [853, 329] on img at bounding box center [575, 282] width 736 height 400
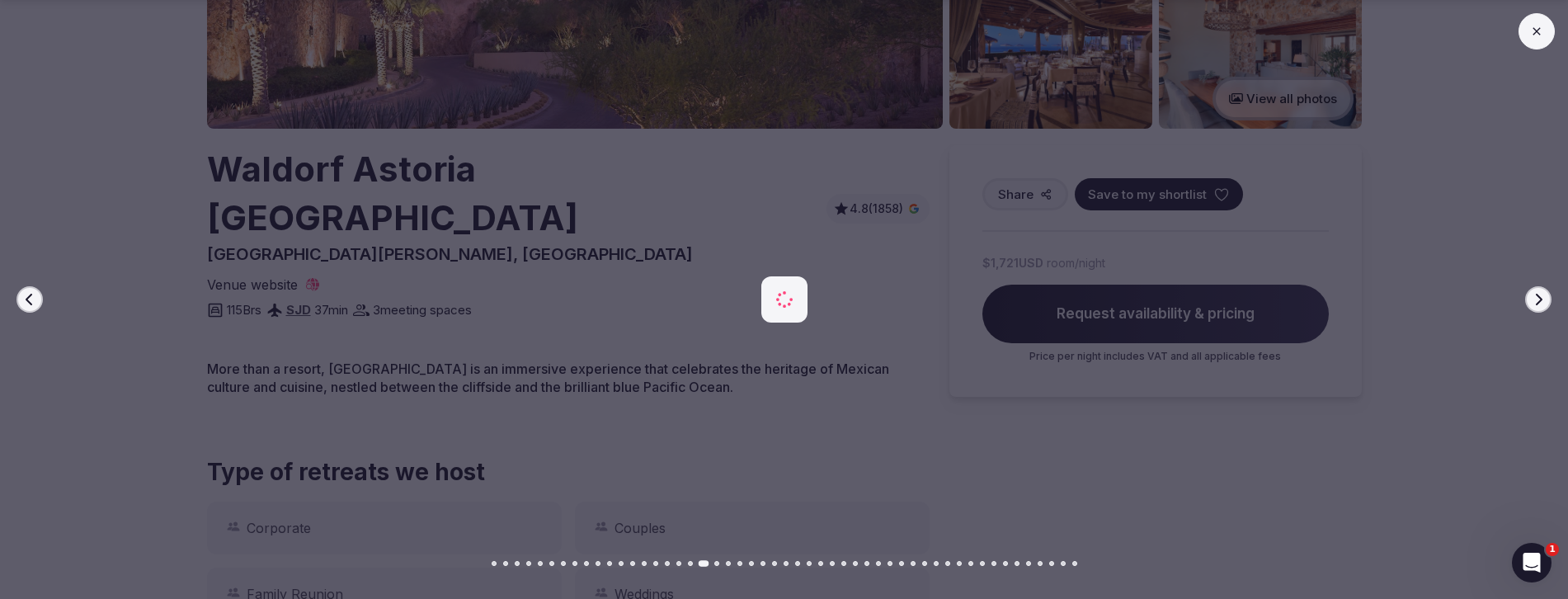
scroll to position [355, 0]
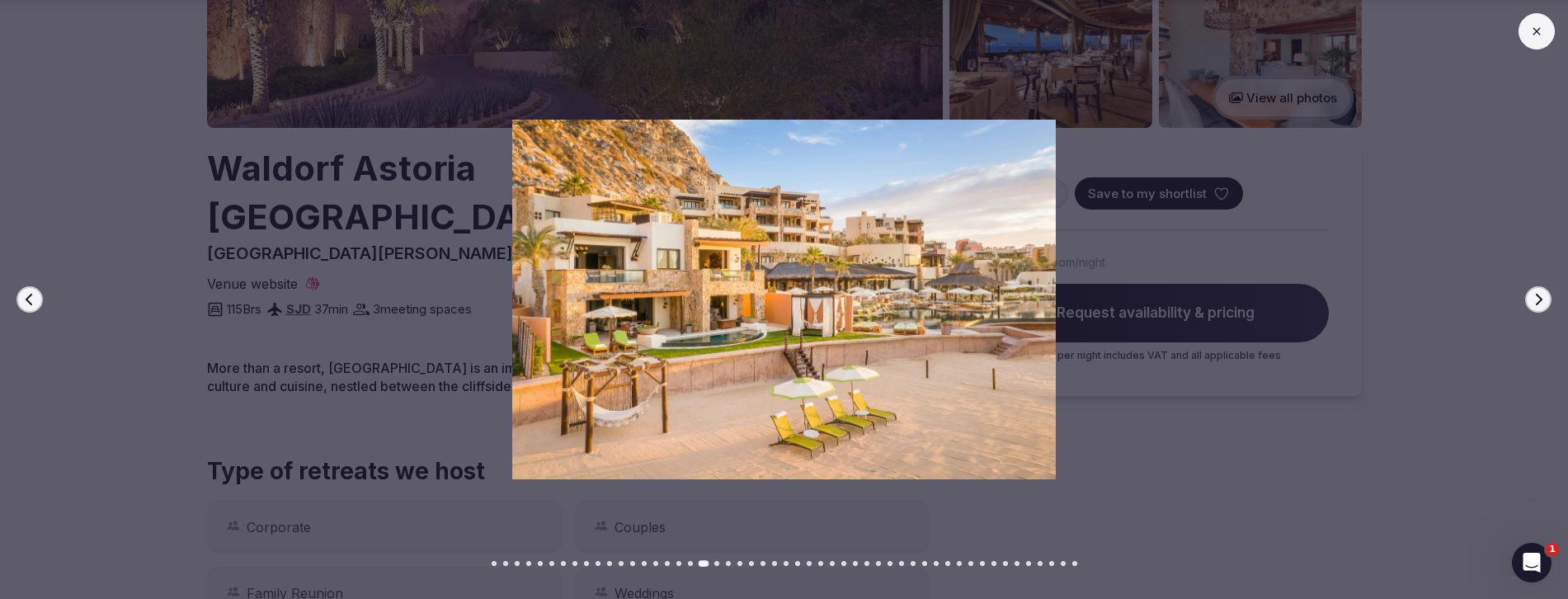
click at [1212, 30] on icon at bounding box center [1537, 32] width 13 height 13
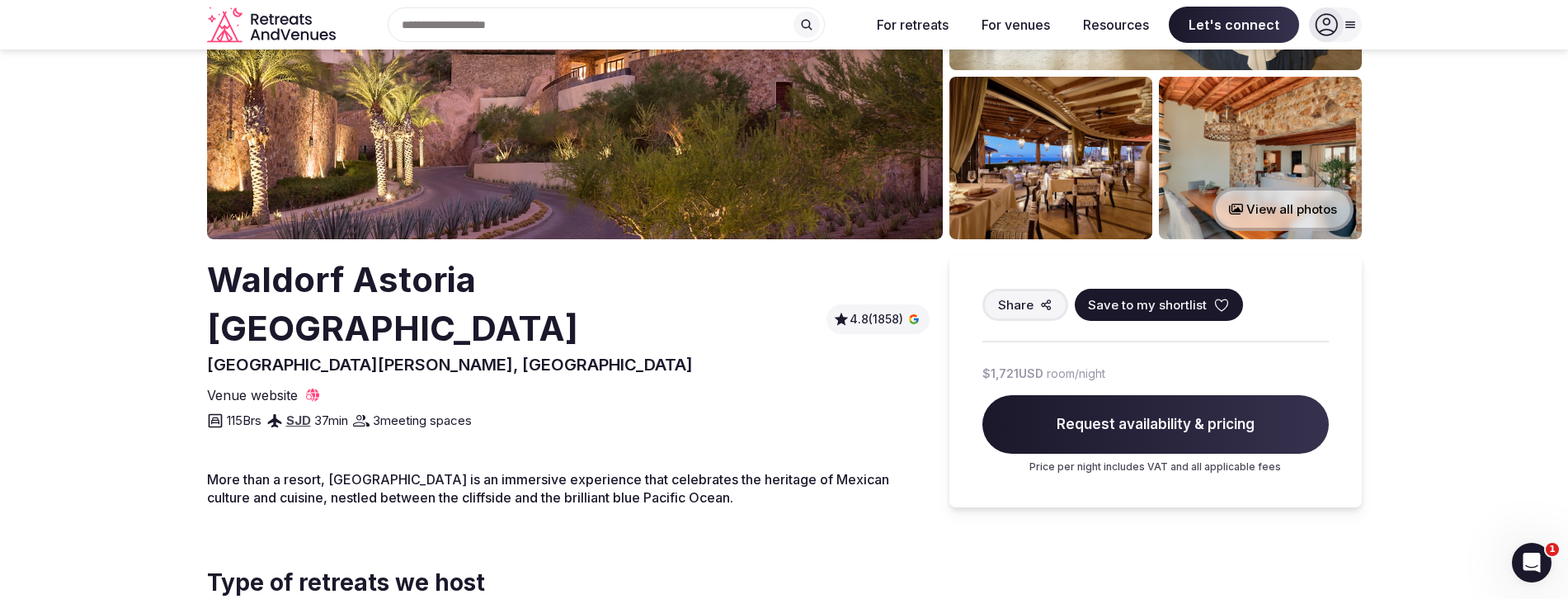
scroll to position [244, 0]
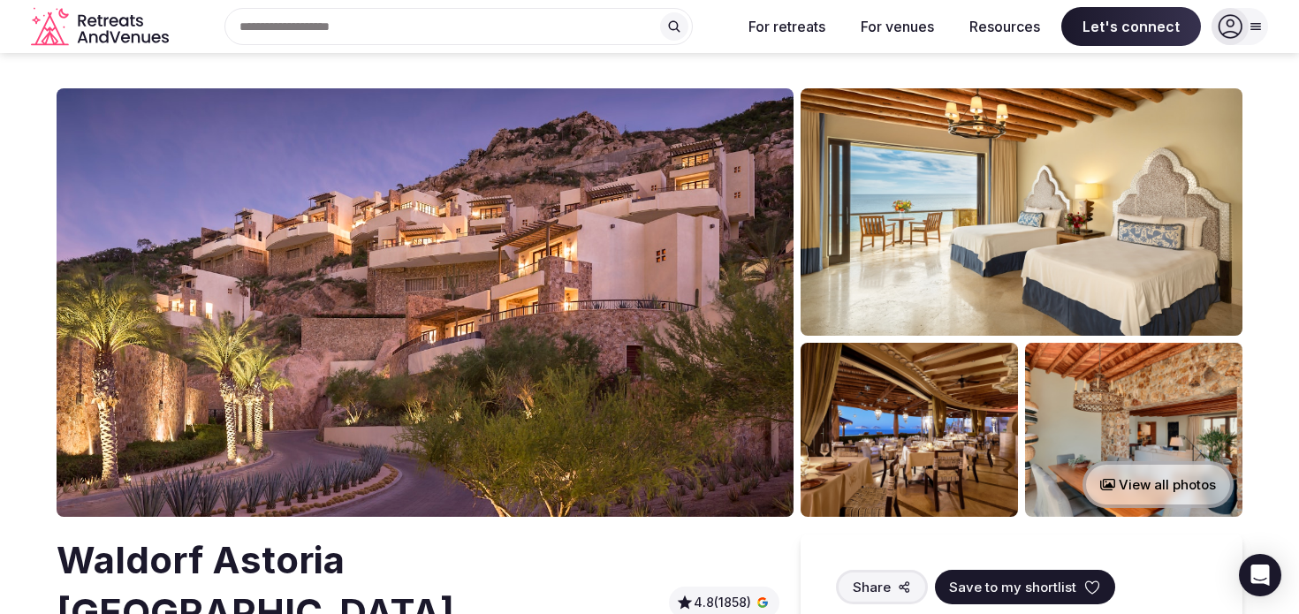
click at [1232, 33] on icon at bounding box center [1229, 26] width 25 height 25
click at [1225, 23] on icon at bounding box center [1229, 26] width 25 height 25
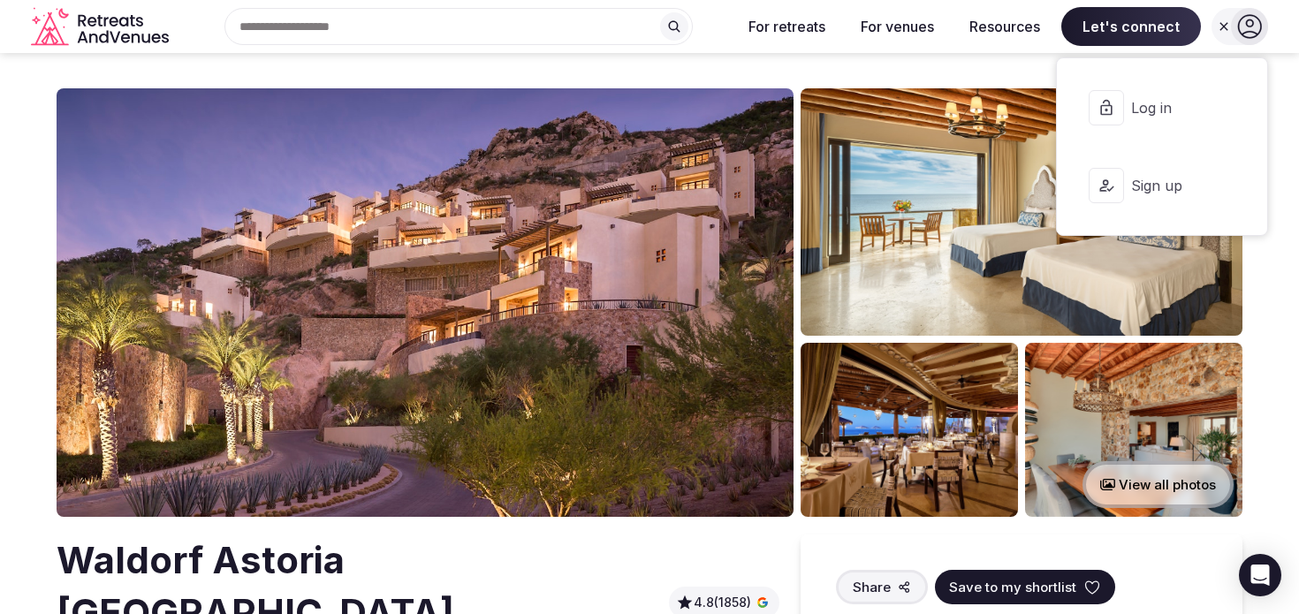
click at [1167, 110] on span "Log in" at bounding box center [1173, 107] width 85 height 19
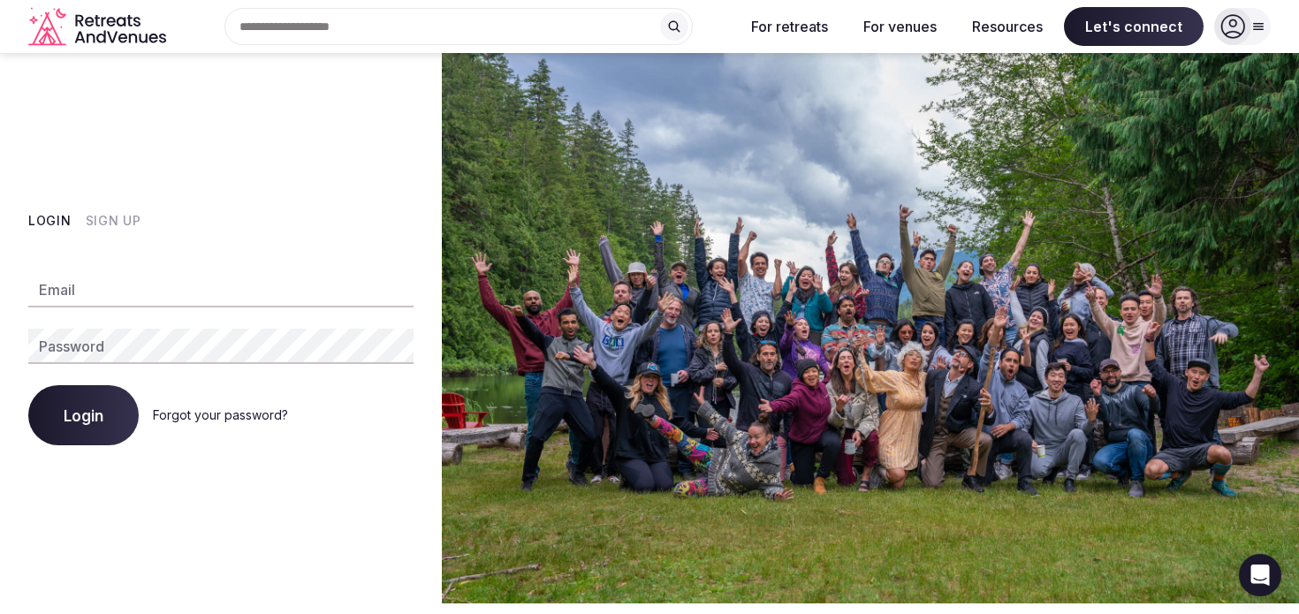
type input "**********"
click at [95, 433] on button "Login" at bounding box center [83, 415] width 110 height 60
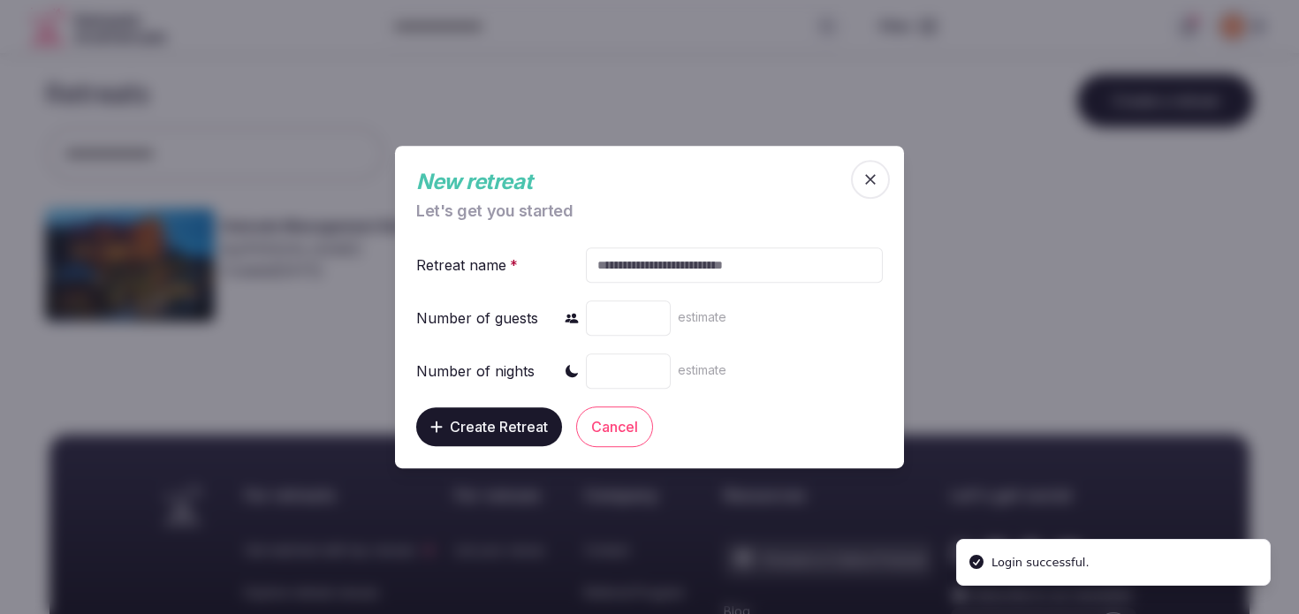
click at [867, 176] on icon "button" at bounding box center [870, 179] width 11 height 11
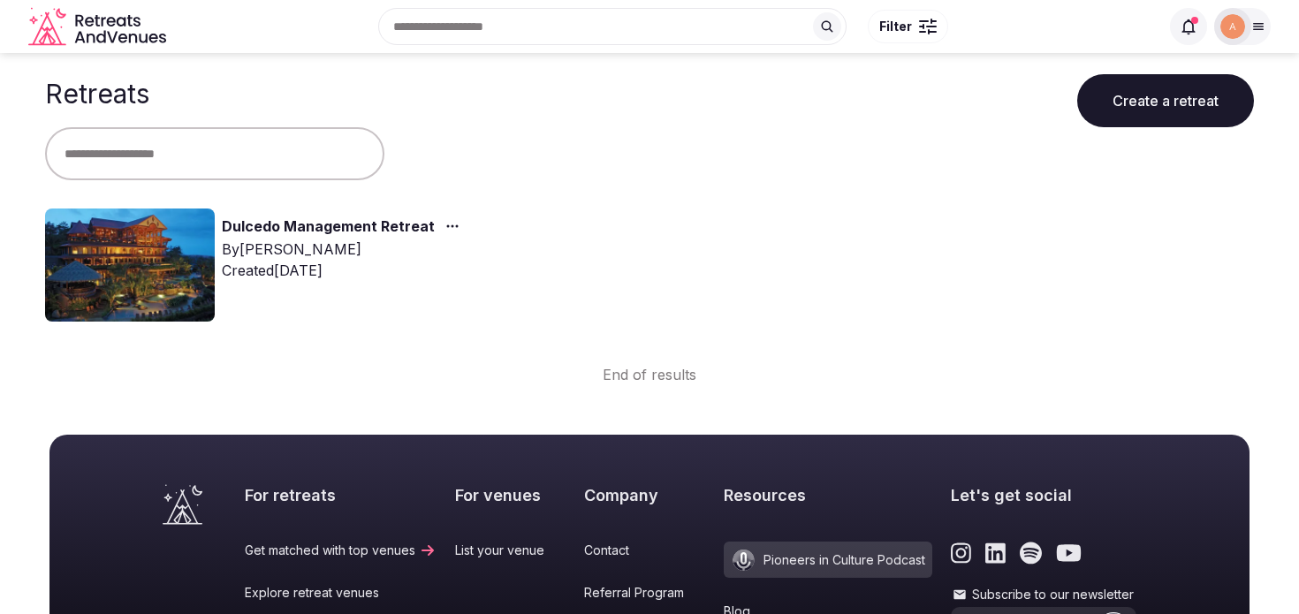
click at [148, 290] on img at bounding box center [130, 264] width 170 height 113
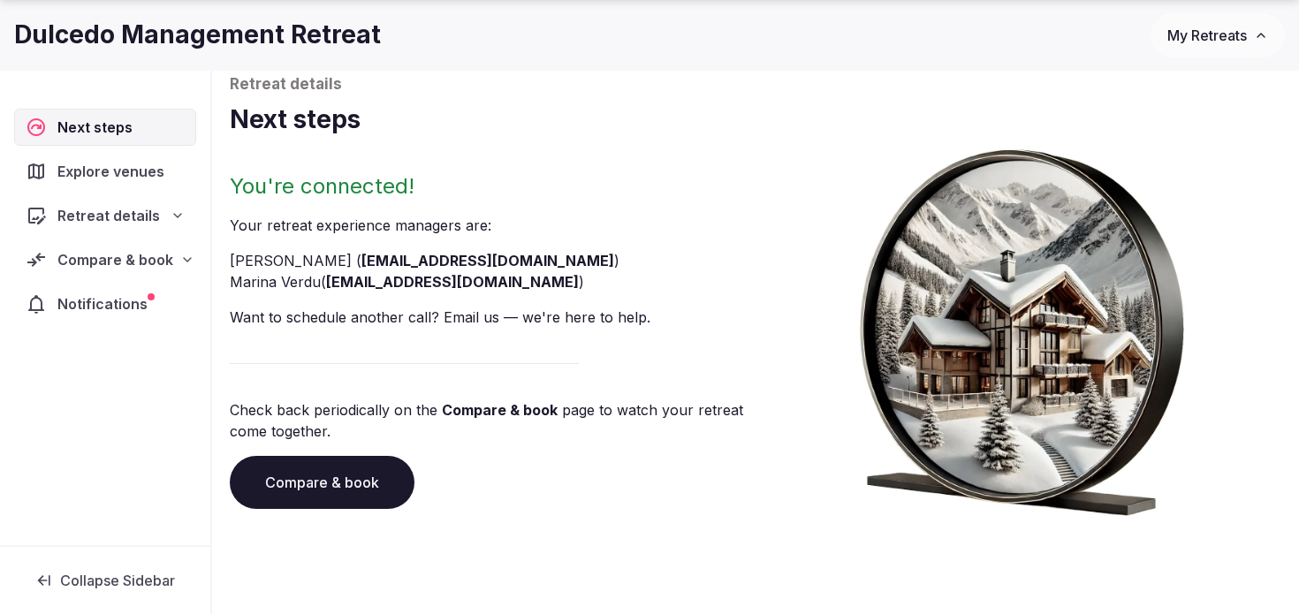
scroll to position [135, 0]
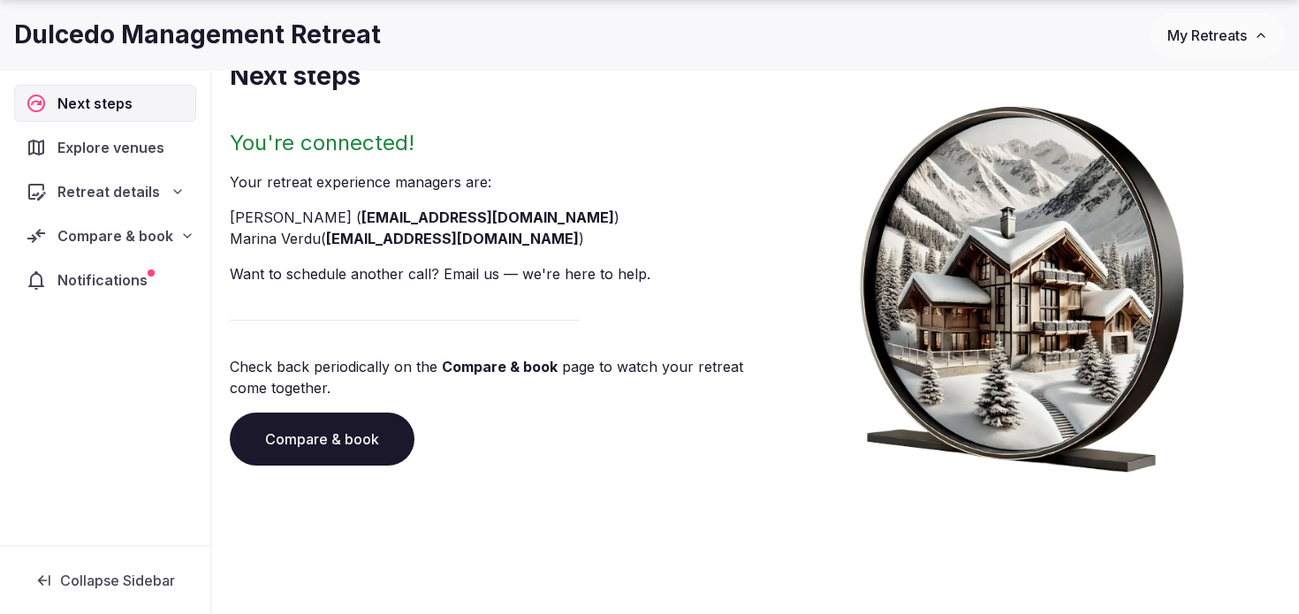
click at [127, 142] on span "Explore venues" at bounding box center [114, 147] width 114 height 21
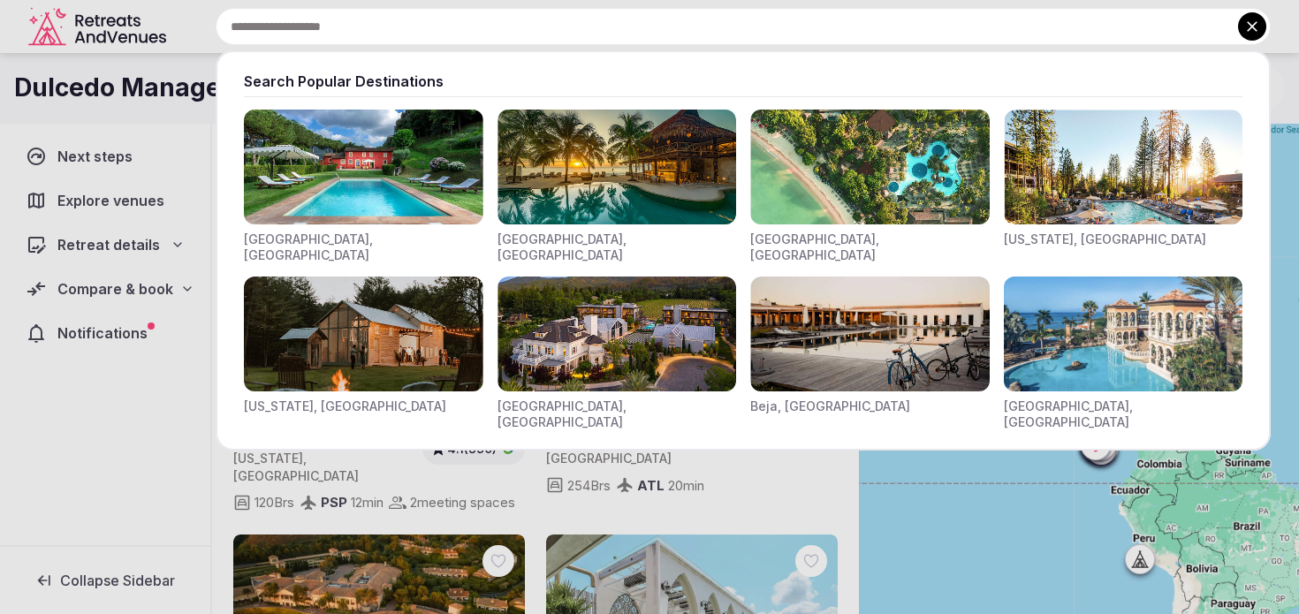
click at [496, 26] on input "text" at bounding box center [743, 26] width 1055 height 37
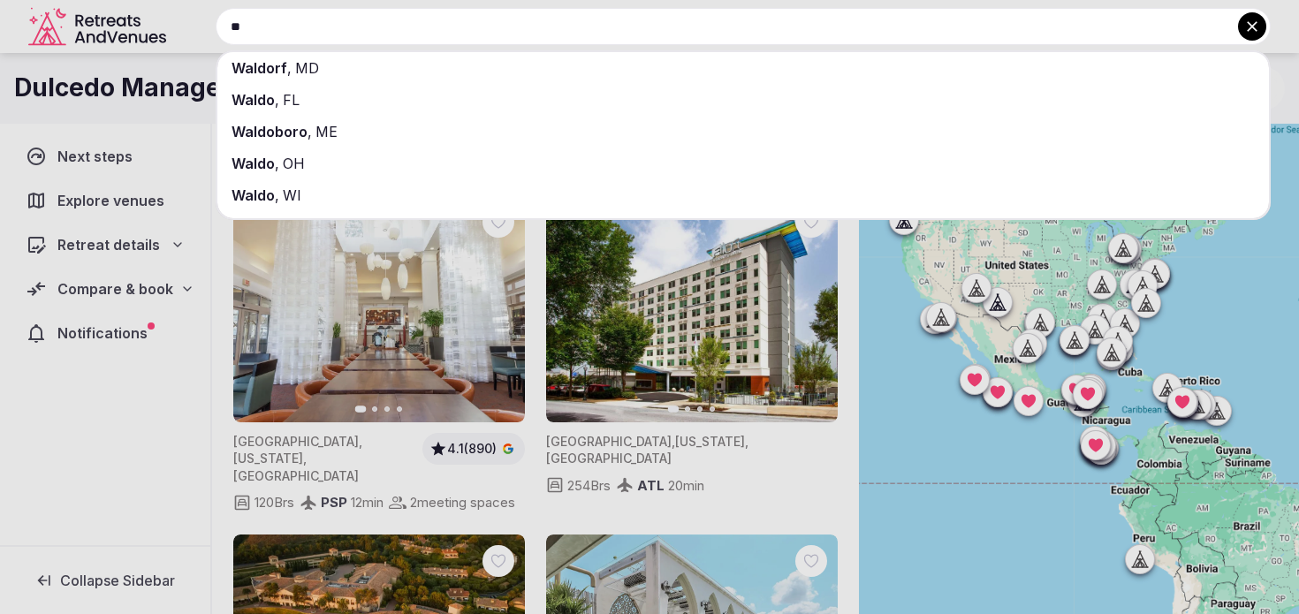
type input "*"
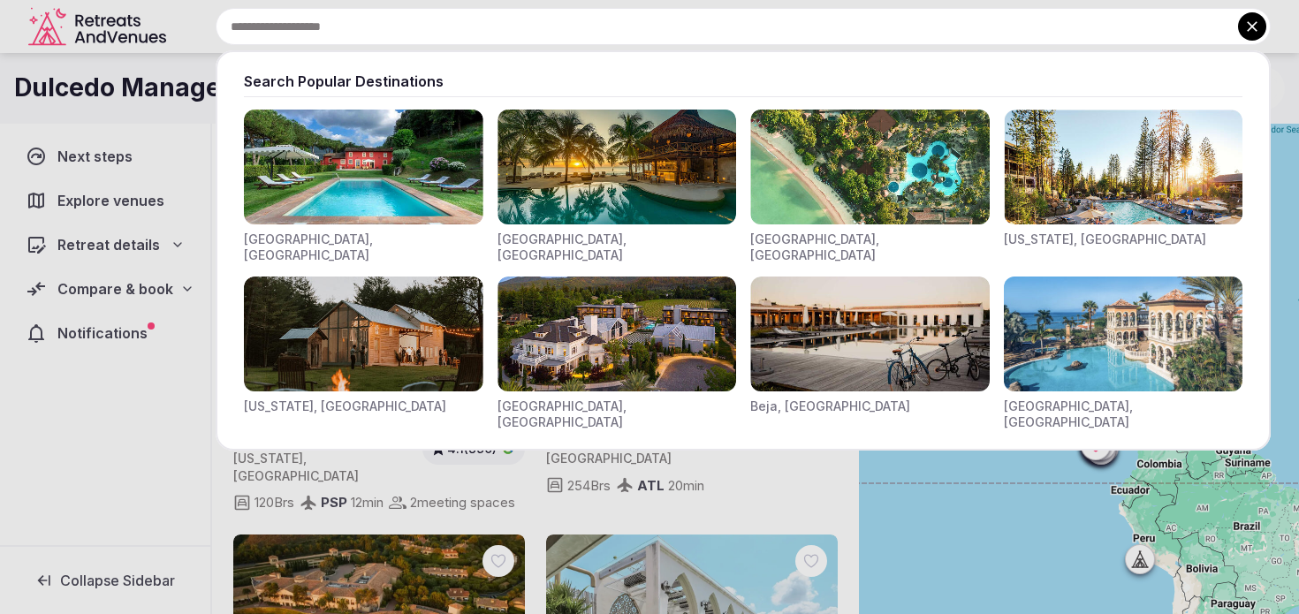
click at [133, 201] on div at bounding box center [649, 307] width 1299 height 614
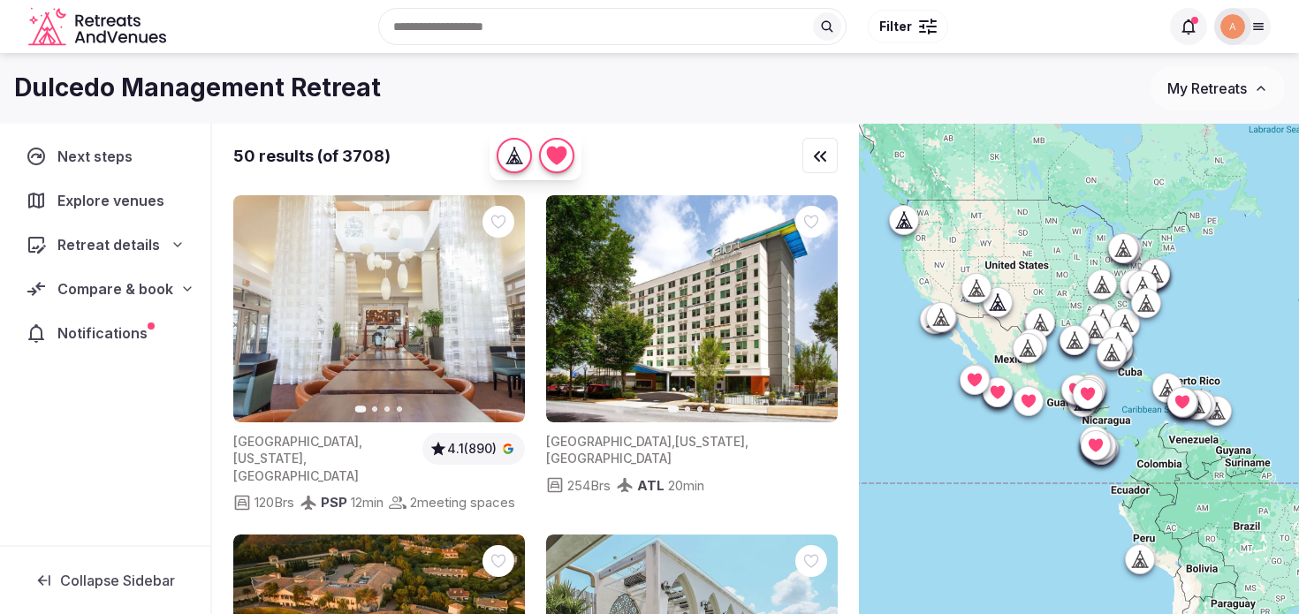
click at [117, 204] on span "Explore venues" at bounding box center [114, 200] width 114 height 21
click at [480, 30] on div "Search Popular Destinations [GEOGRAPHIC_DATA], [GEOGRAPHIC_DATA] [GEOGRAPHIC_DA…" at bounding box center [666, 27] width 986 height 76
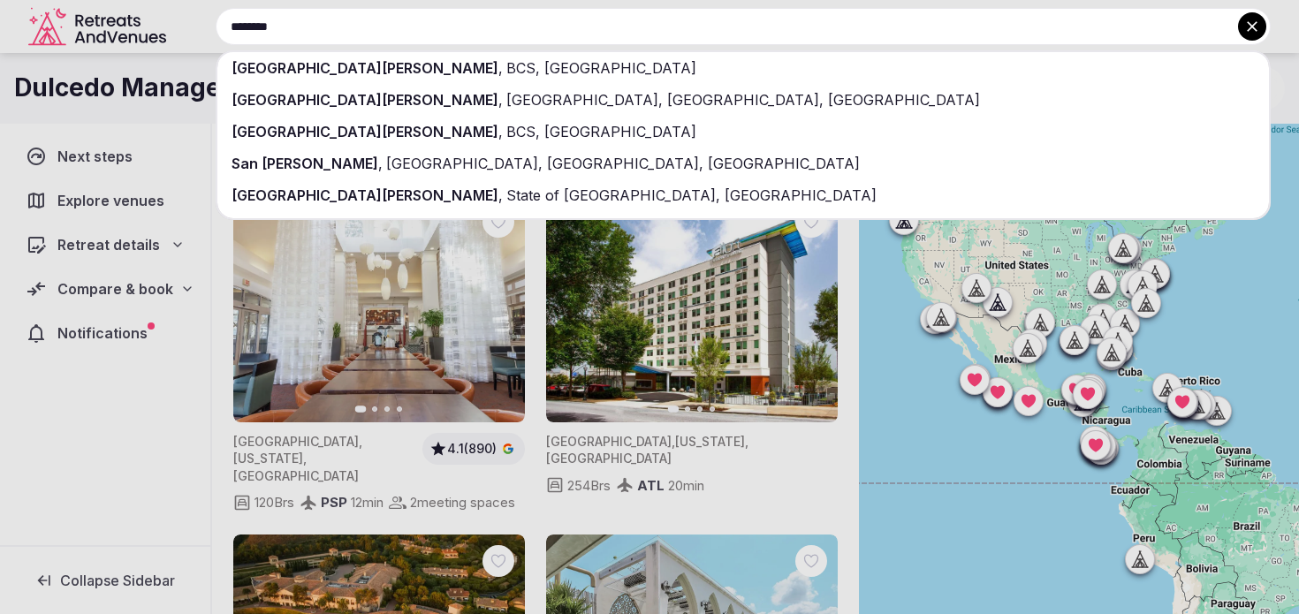
type input "********"
click at [454, 60] on div "[GEOGRAPHIC_DATA][PERSON_NAME] , [GEOGRAPHIC_DATA], [GEOGRAPHIC_DATA]" at bounding box center [742, 68] width 1051 height 32
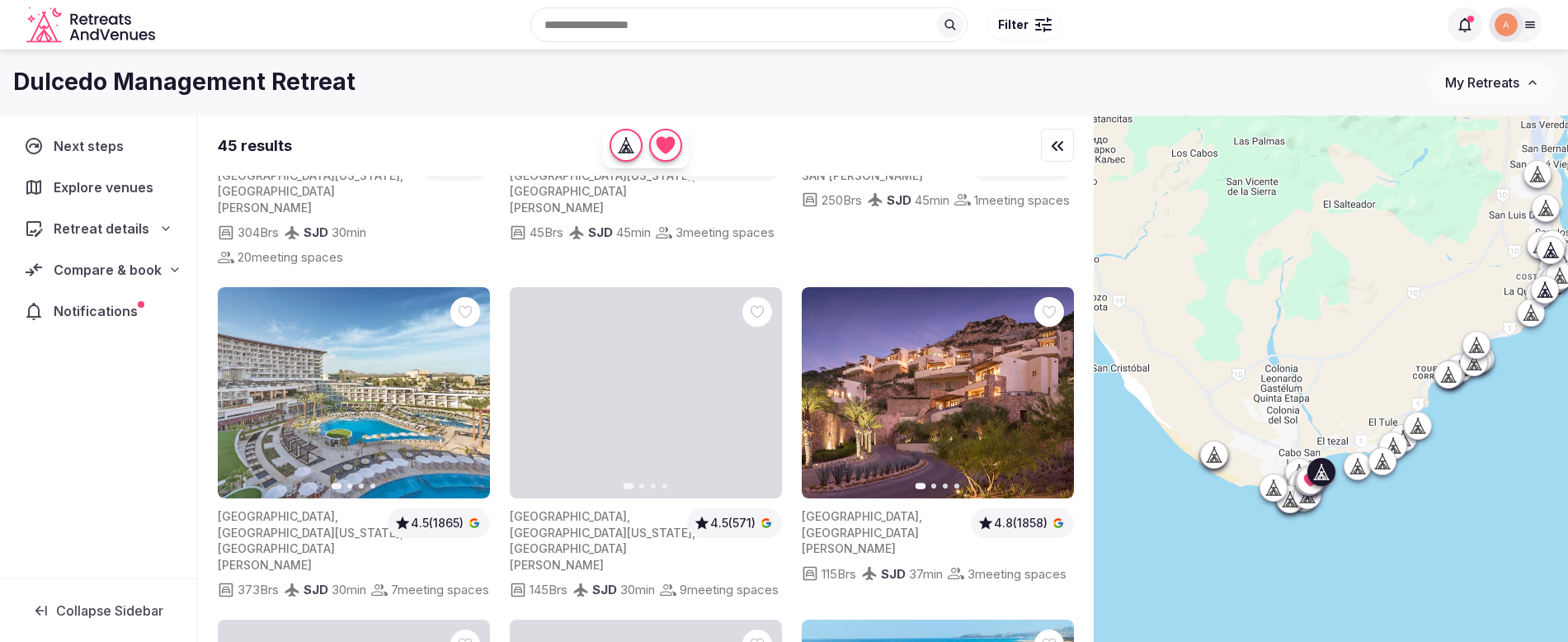
scroll to position [1588, 0]
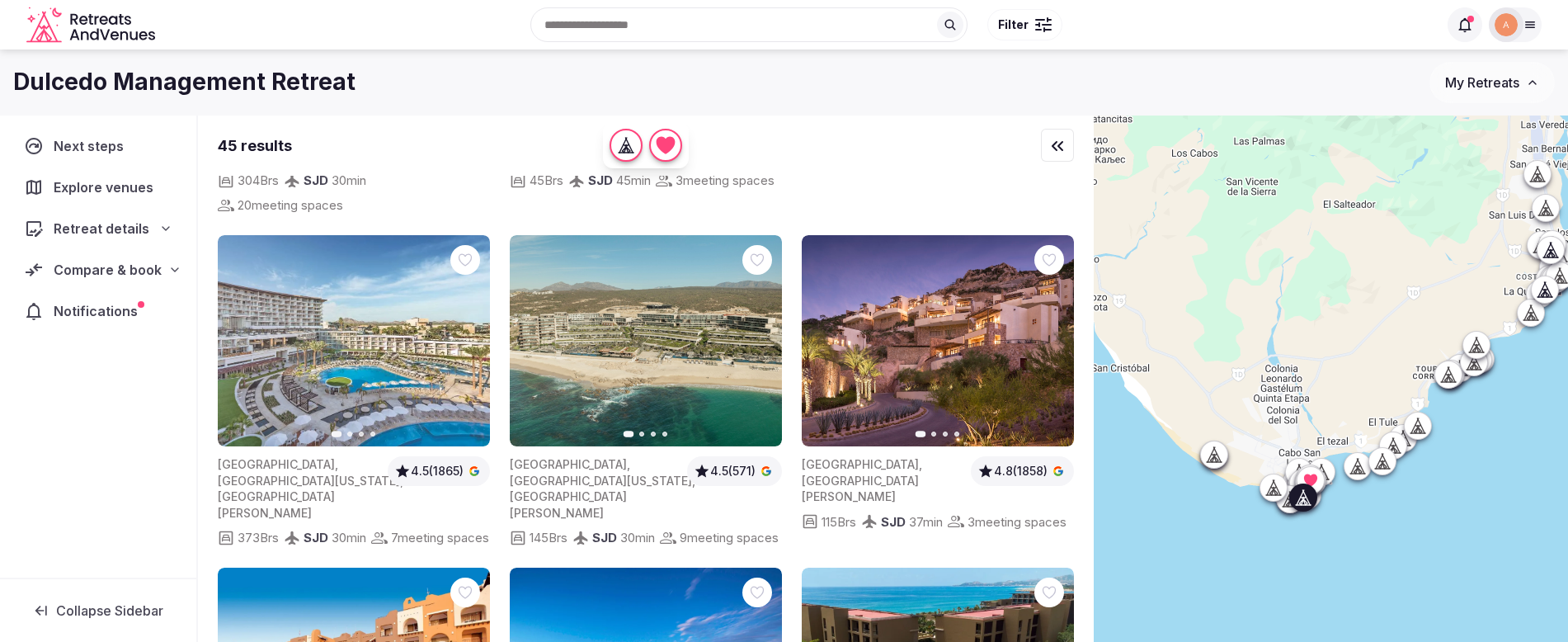
click at [944, 304] on img at bounding box center [939, 341] width 273 height 212
click at [911, 302] on img at bounding box center [939, 341] width 273 height 212
click at [969, 278] on img at bounding box center [939, 341] width 273 height 212
click at [955, 281] on img at bounding box center [939, 341] width 273 height 212
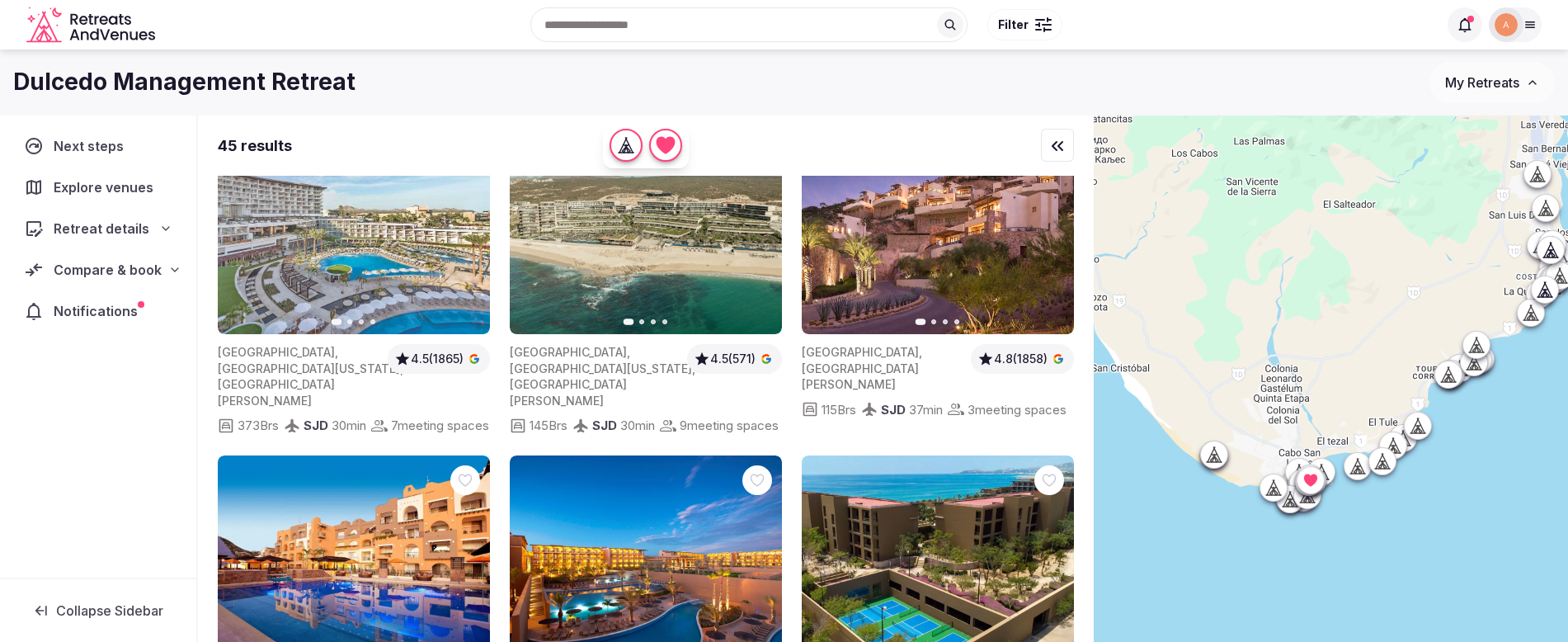
scroll to position [1573, 0]
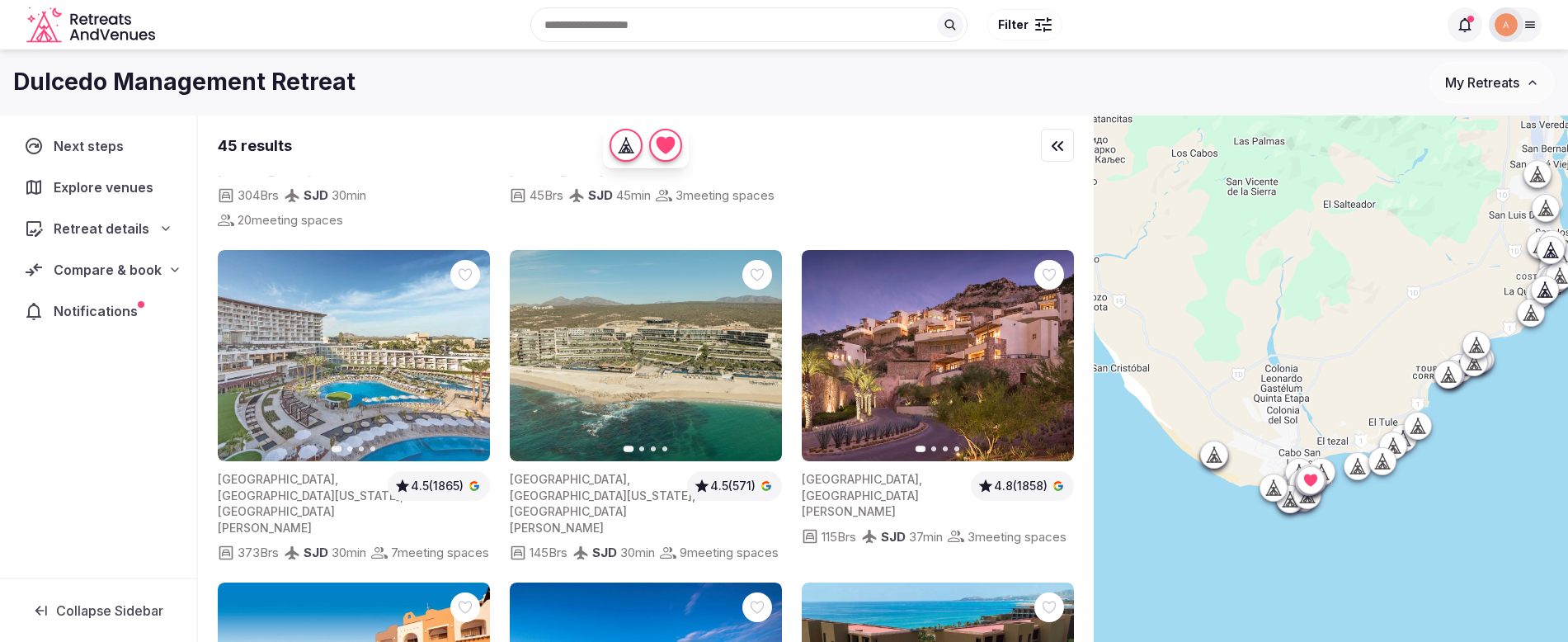
click at [952, 335] on img at bounding box center [939, 356] width 273 height 212
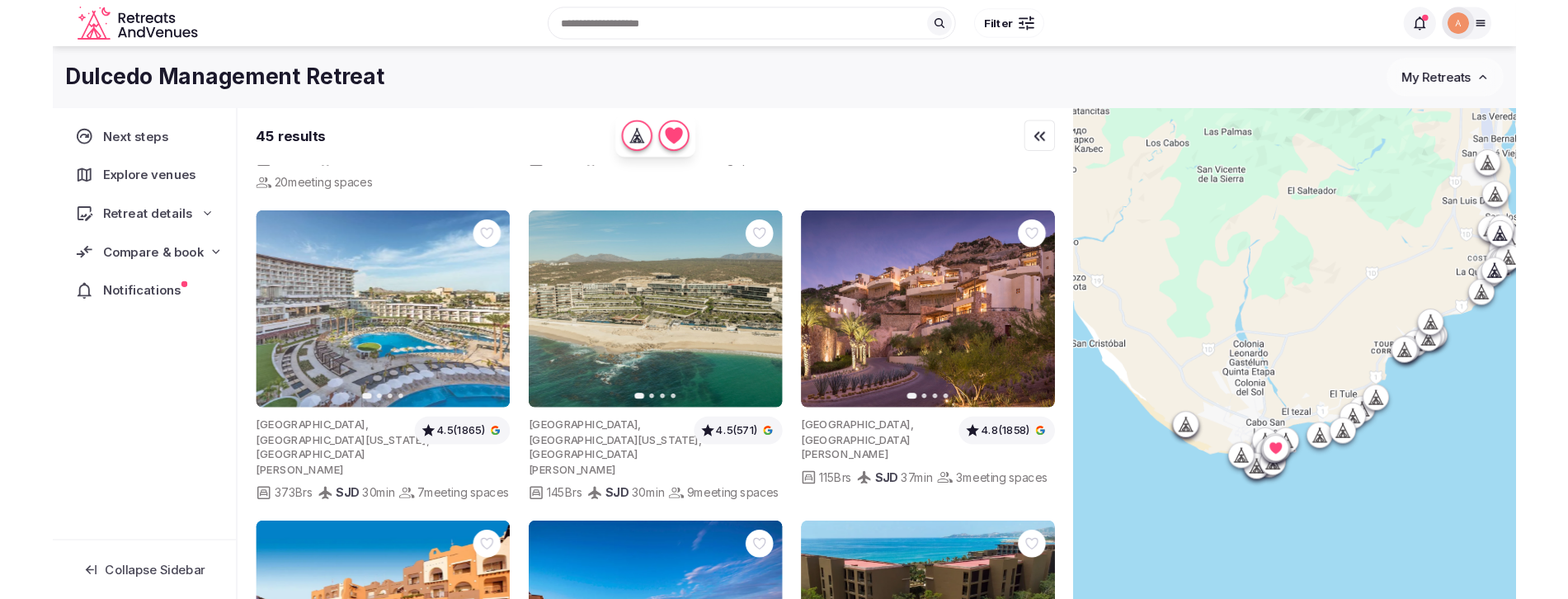
scroll to position [1601, 0]
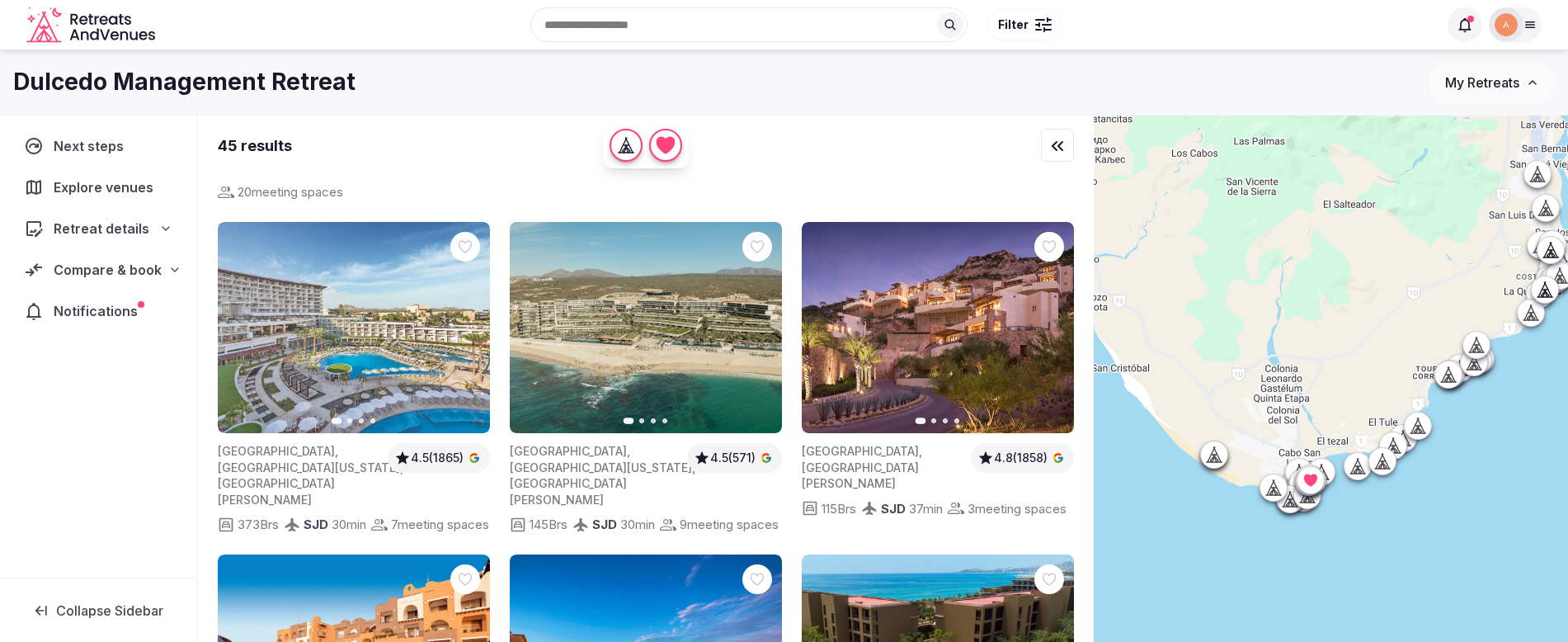
click at [881, 329] on img at bounding box center [939, 328] width 273 height 212
click at [888, 272] on img at bounding box center [939, 328] width 273 height 212
click at [626, 258] on img at bounding box center [646, 328] width 273 height 212
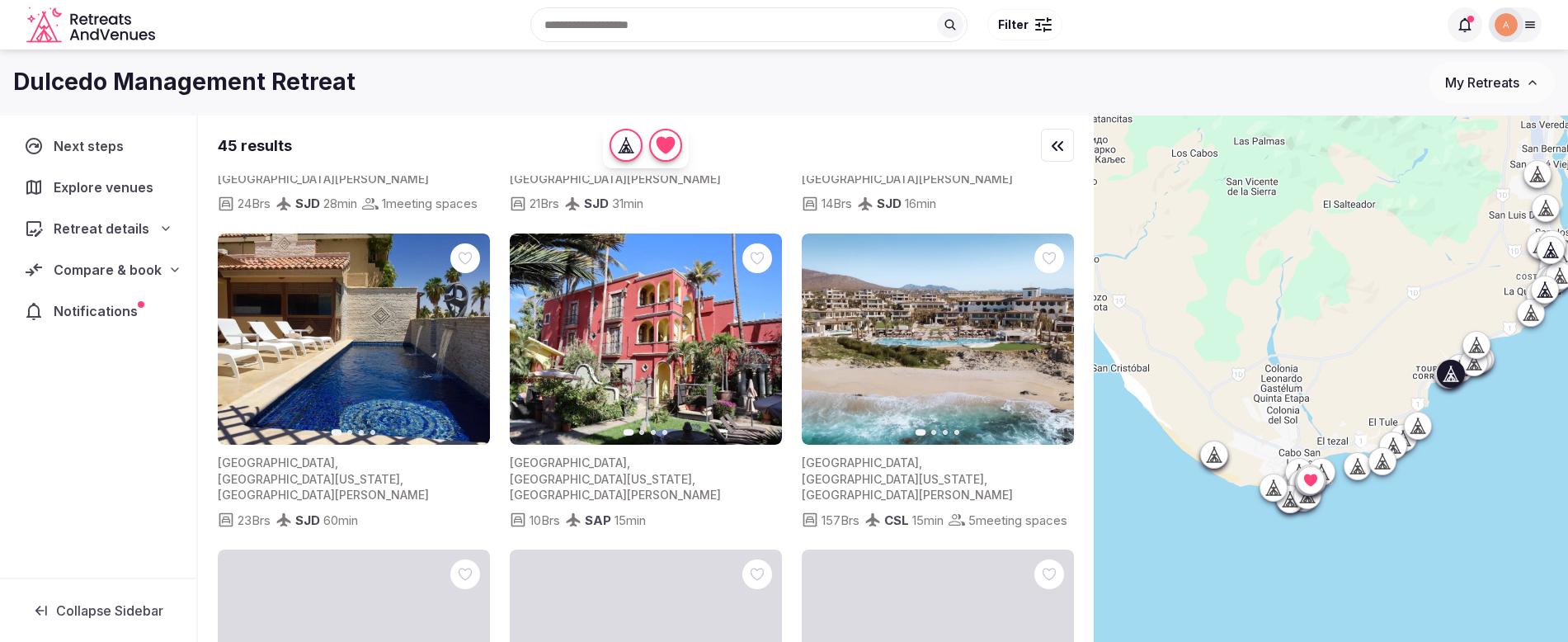
scroll to position [0, 0]
